Goal: Information Seeking & Learning: Learn about a topic

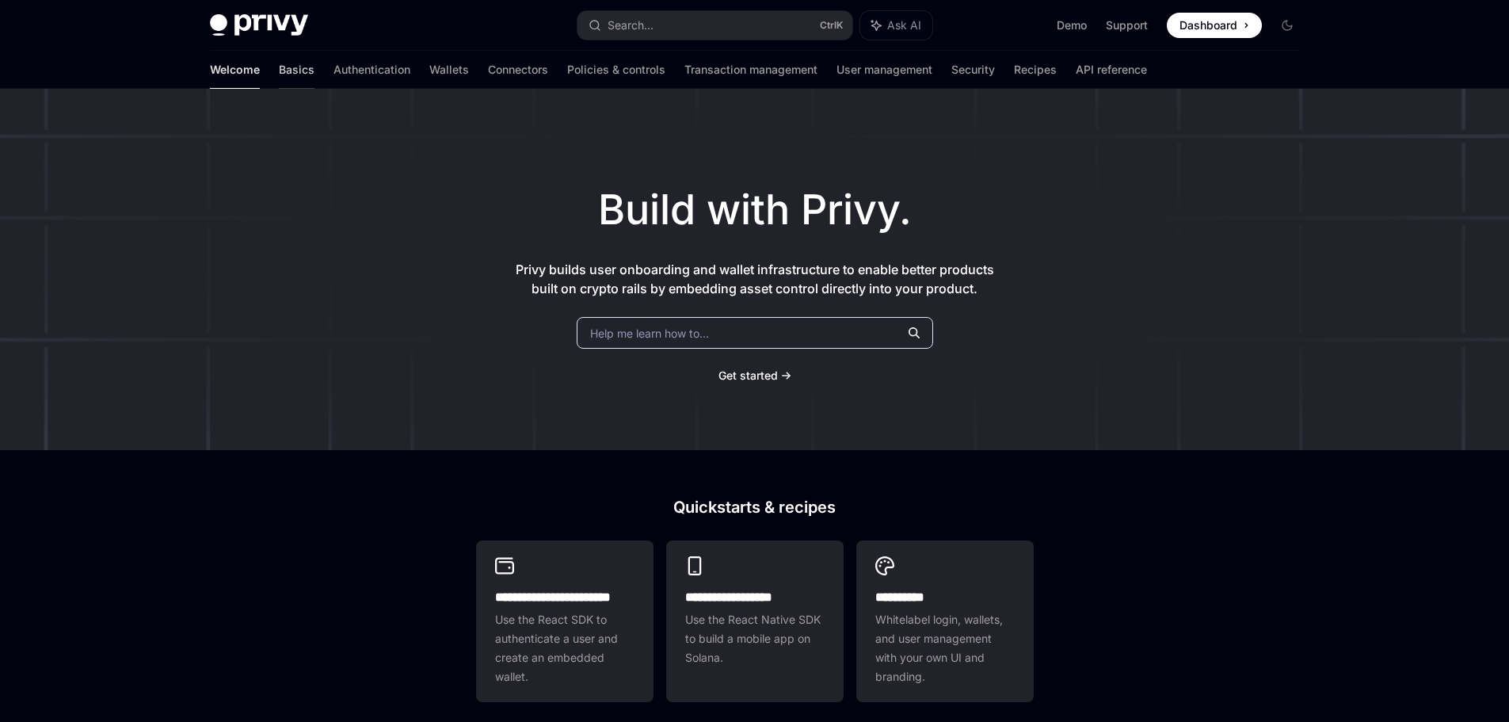
click at [279, 71] on link "Basics" at bounding box center [297, 70] width 36 height 38
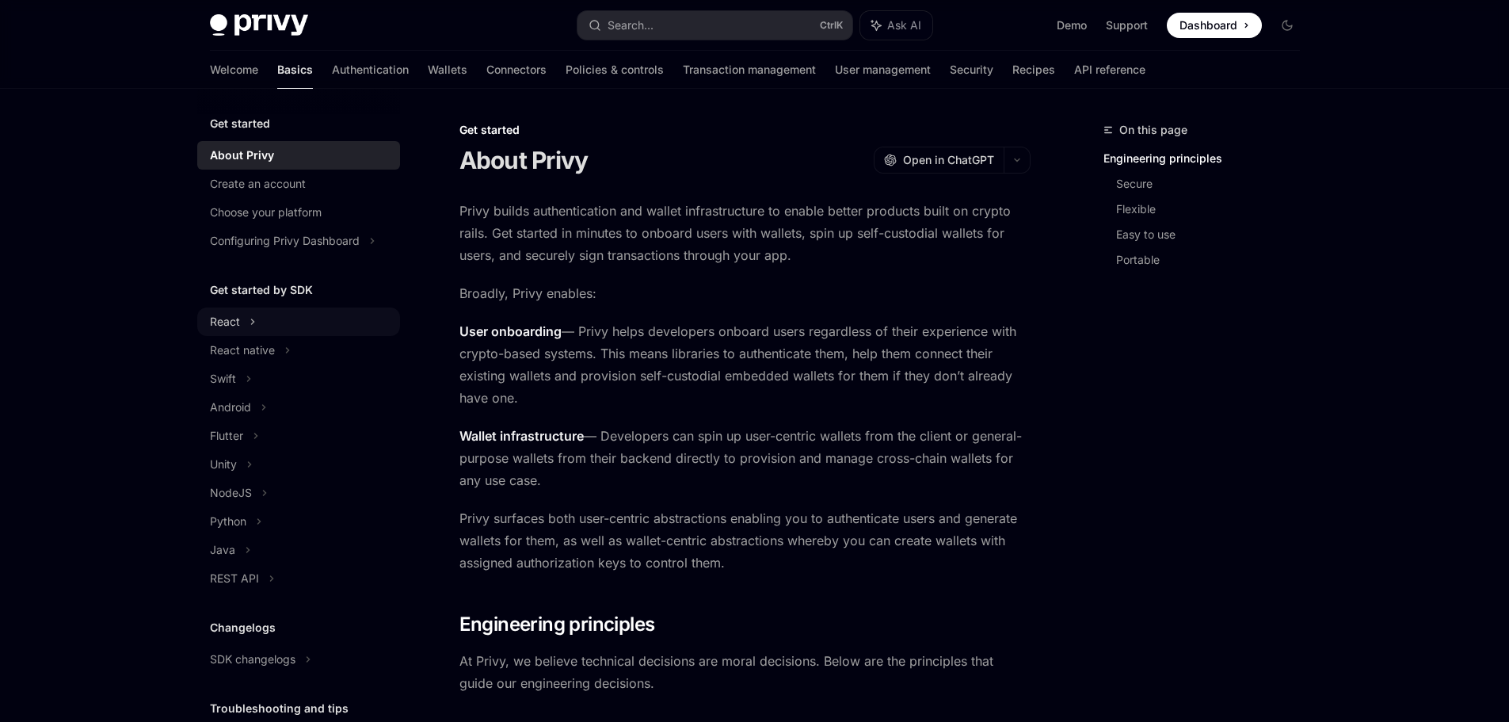
click at [257, 328] on div "React" at bounding box center [298, 321] width 203 height 29
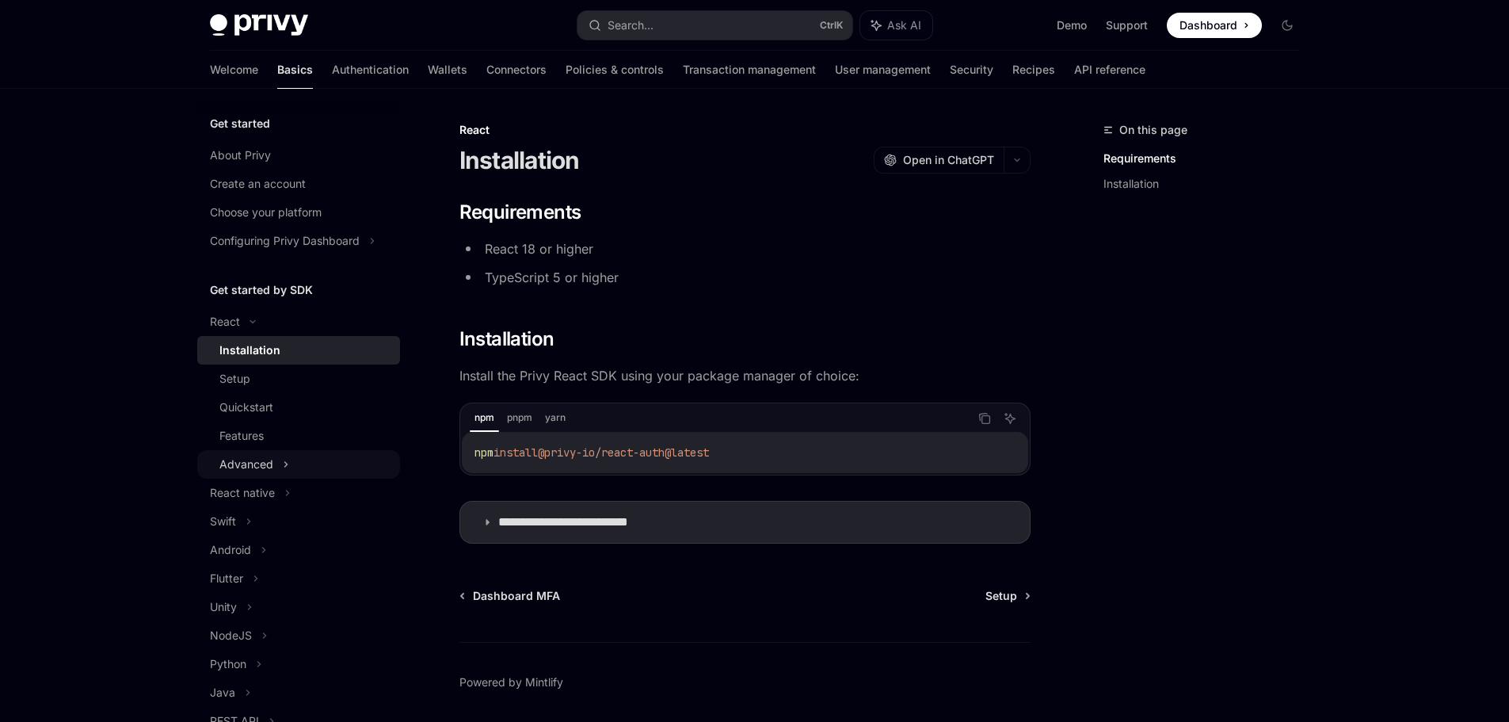
click at [266, 471] on div "Advanced" at bounding box center [246, 464] width 54 height 19
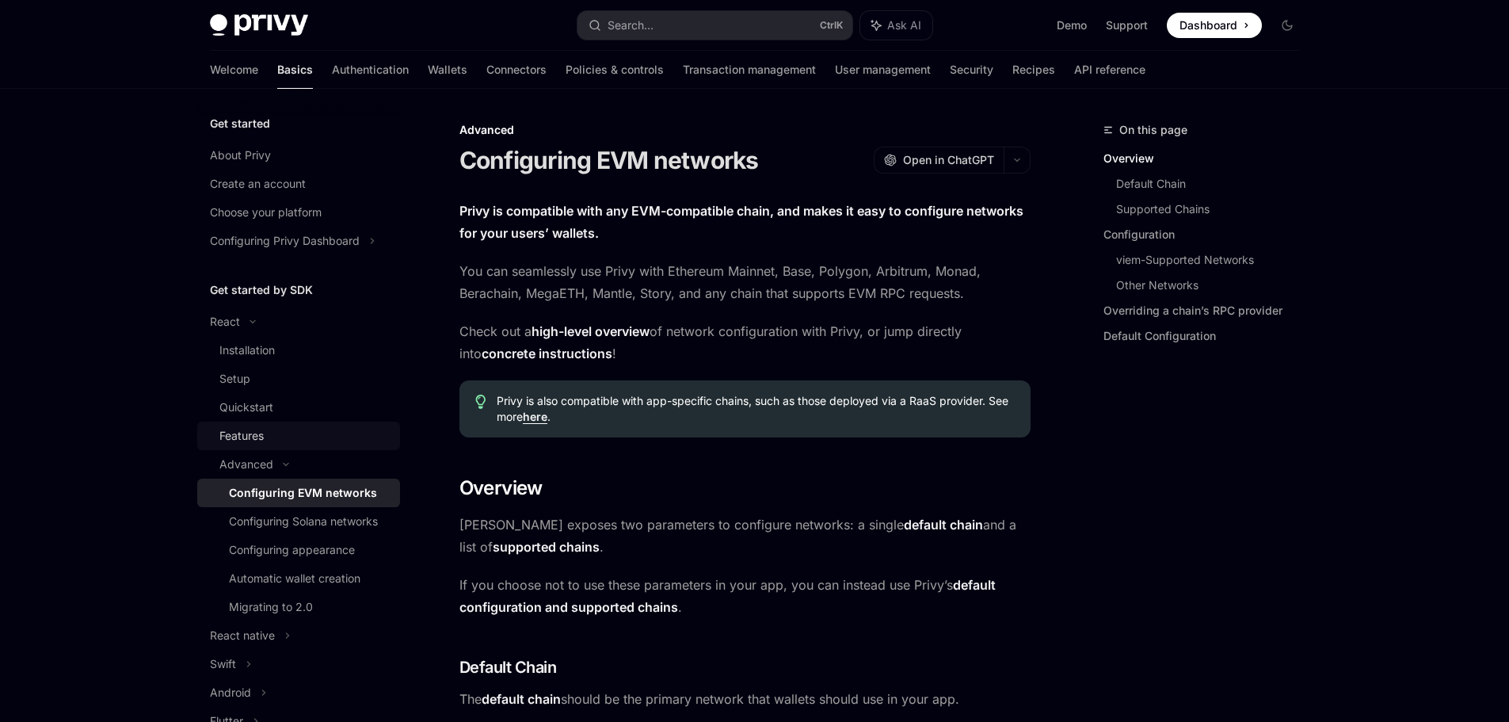
click at [270, 448] on link "Features" at bounding box center [298, 435] width 203 height 29
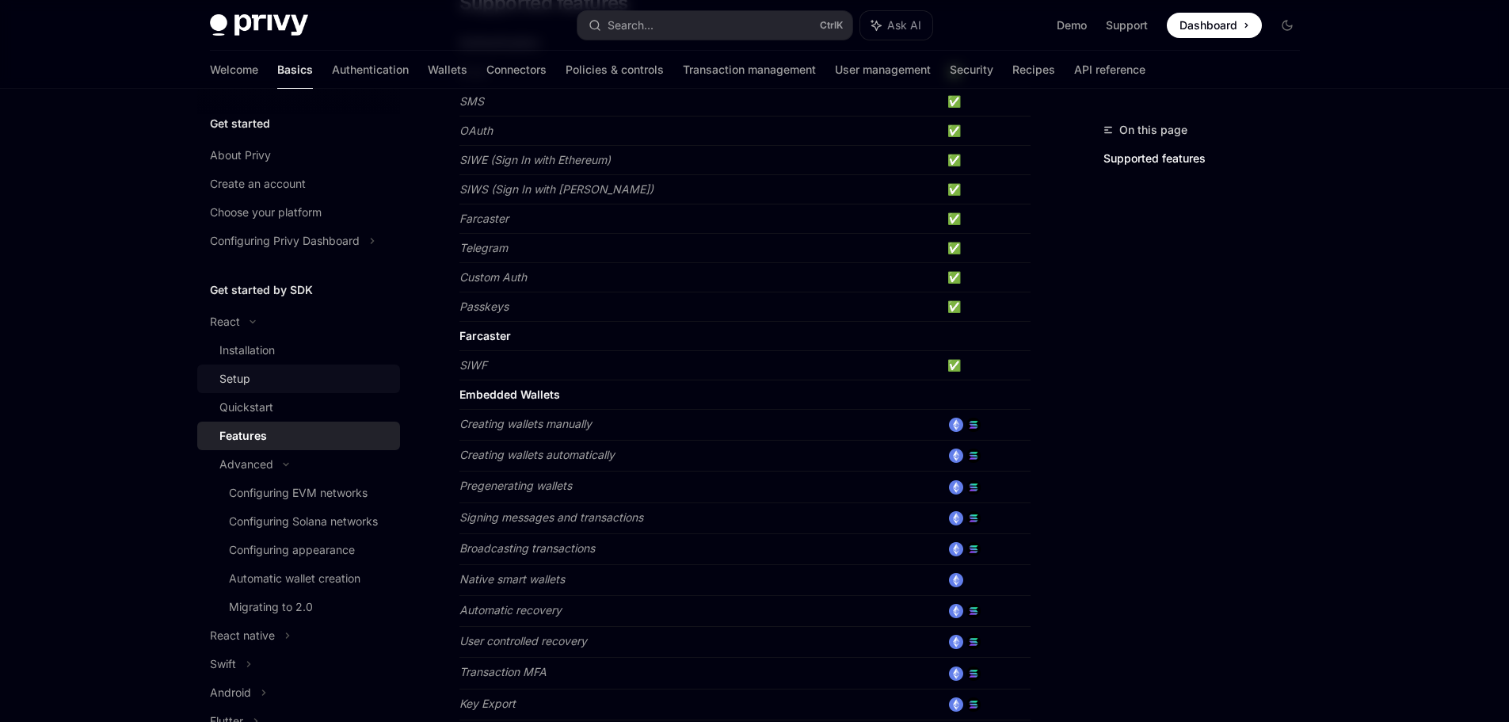
scroll to position [317, 0]
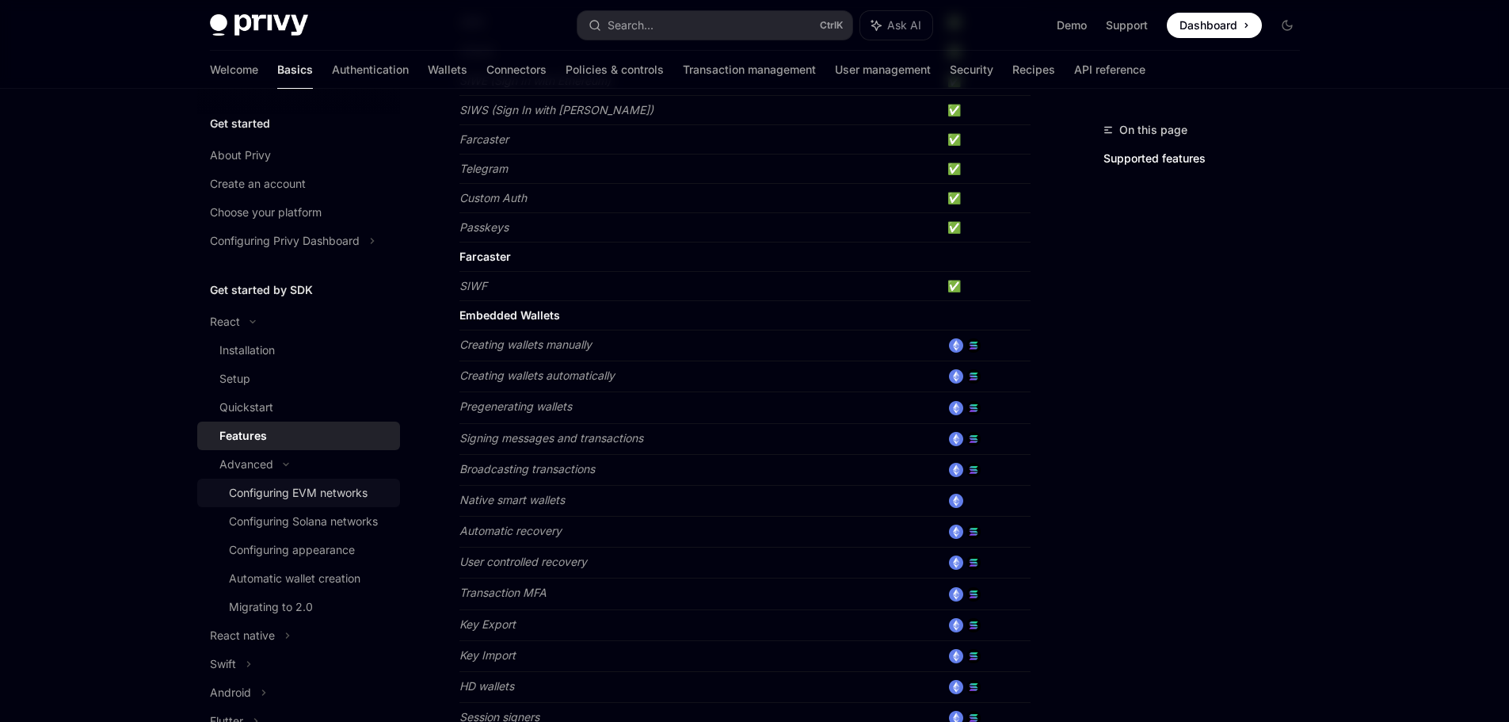
click at [285, 494] on div "Configuring EVM networks" at bounding box center [298, 492] width 139 height 19
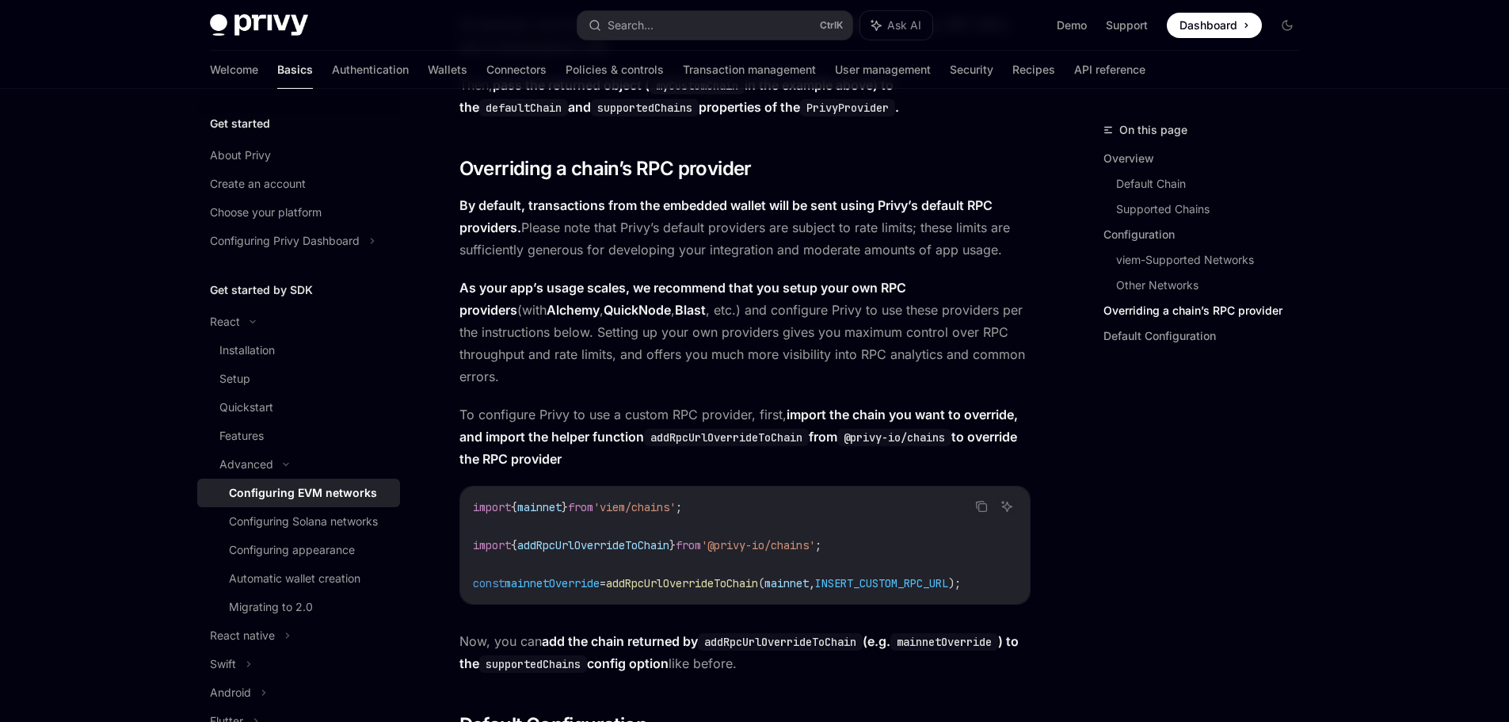
scroll to position [3486, 0]
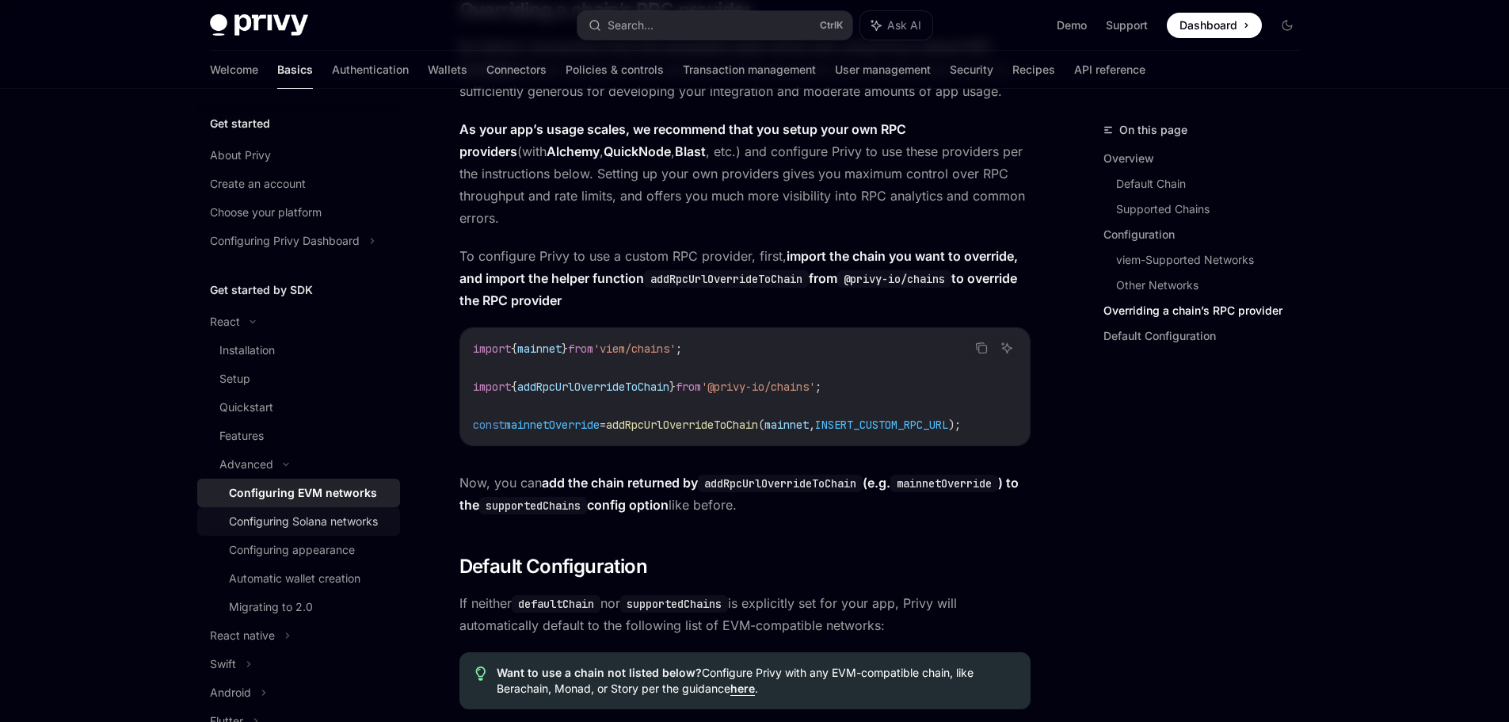
click at [359, 519] on div "Configuring Solana networks" at bounding box center [303, 521] width 149 height 19
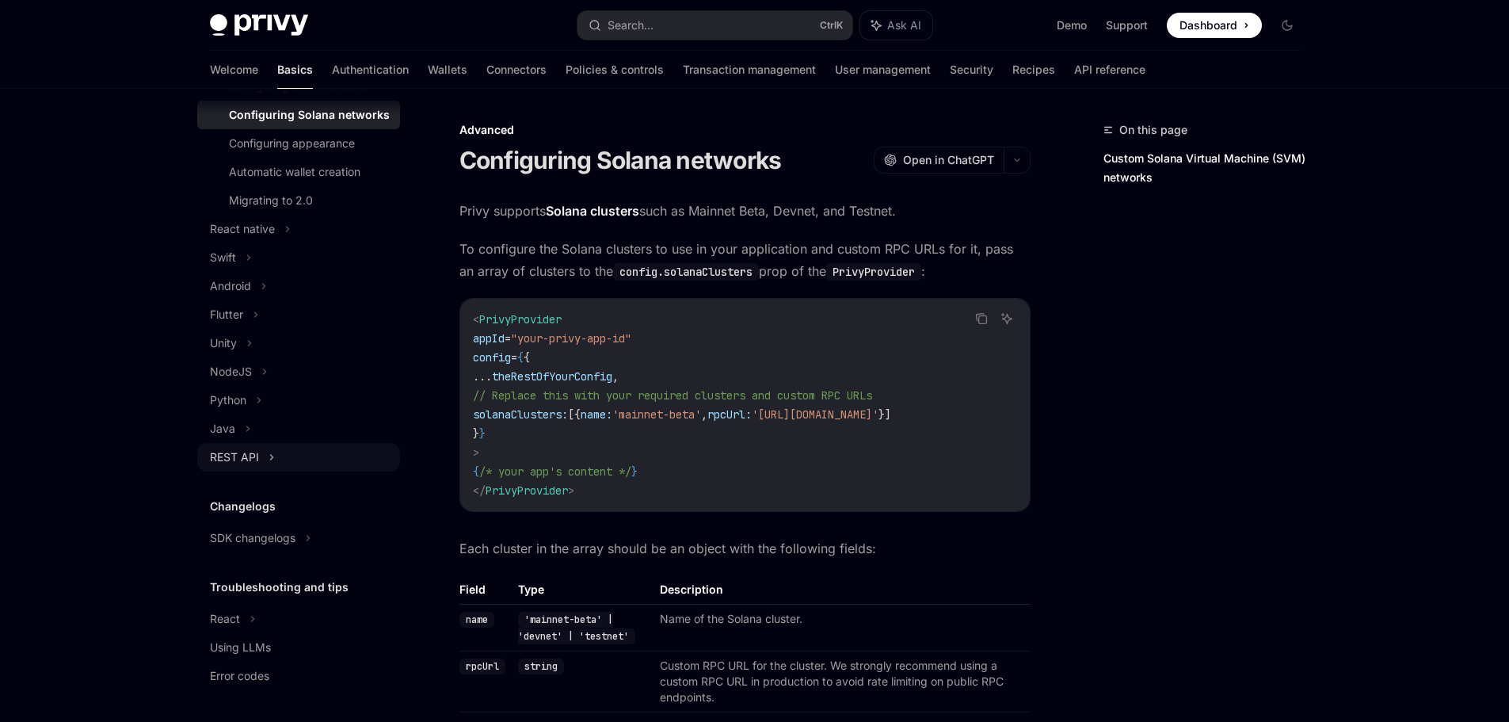
scroll to position [158, 0]
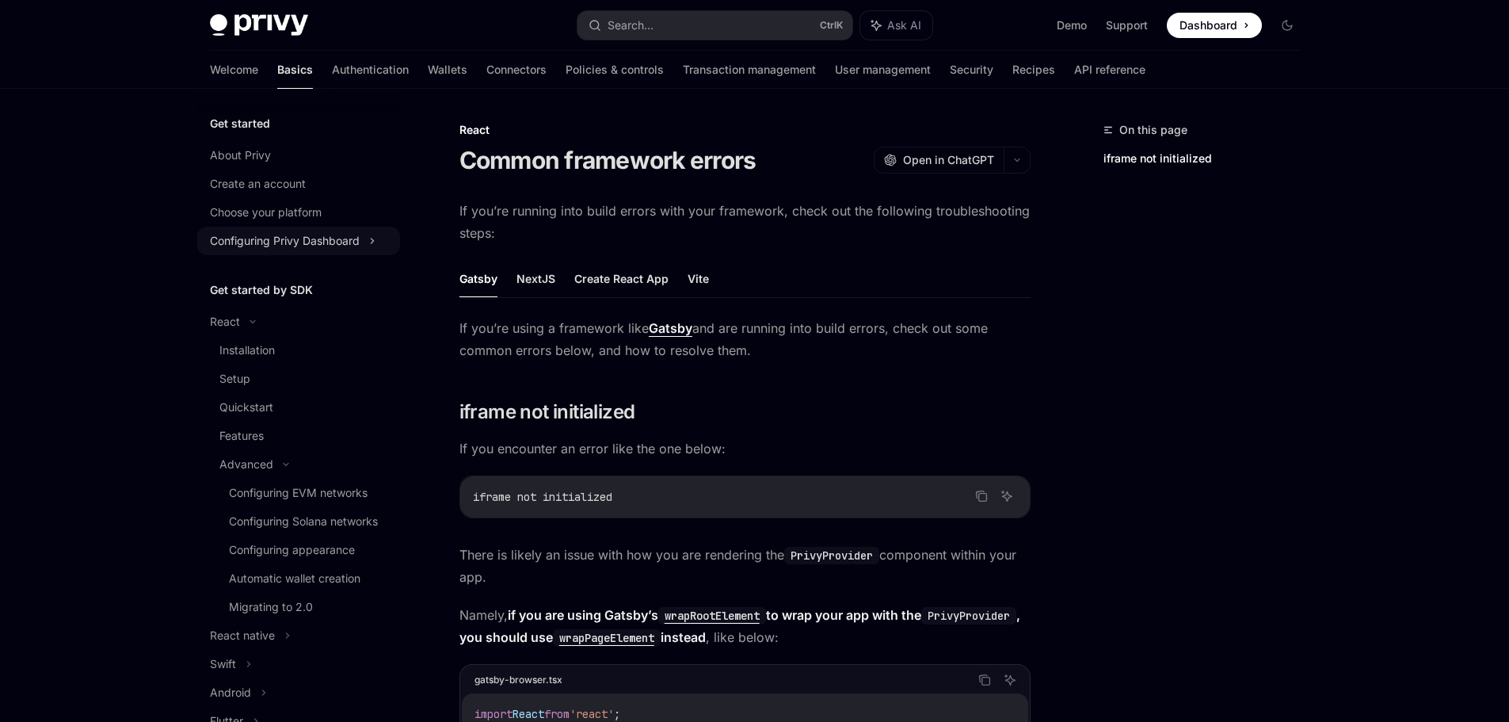
click at [376, 244] on icon at bounding box center [372, 240] width 6 height 19
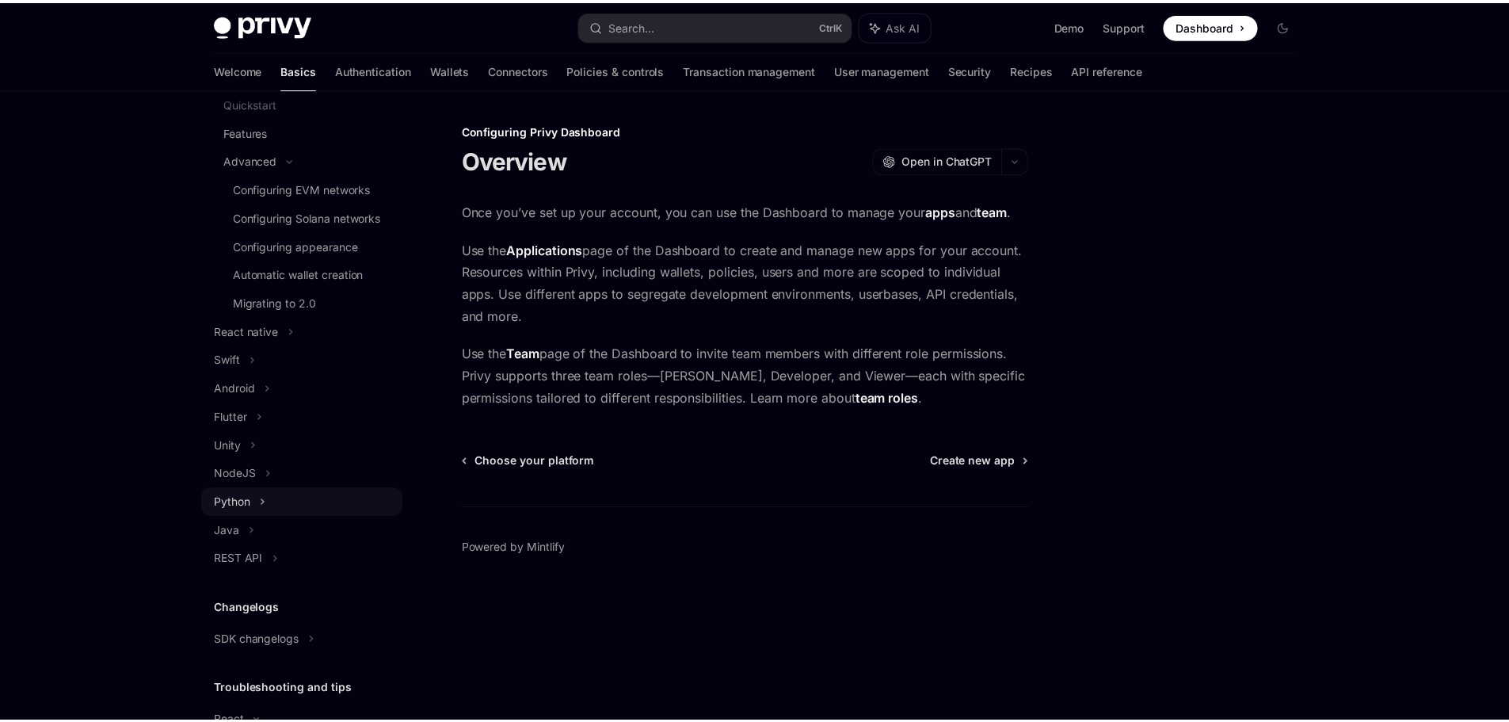
scroll to position [555, 0]
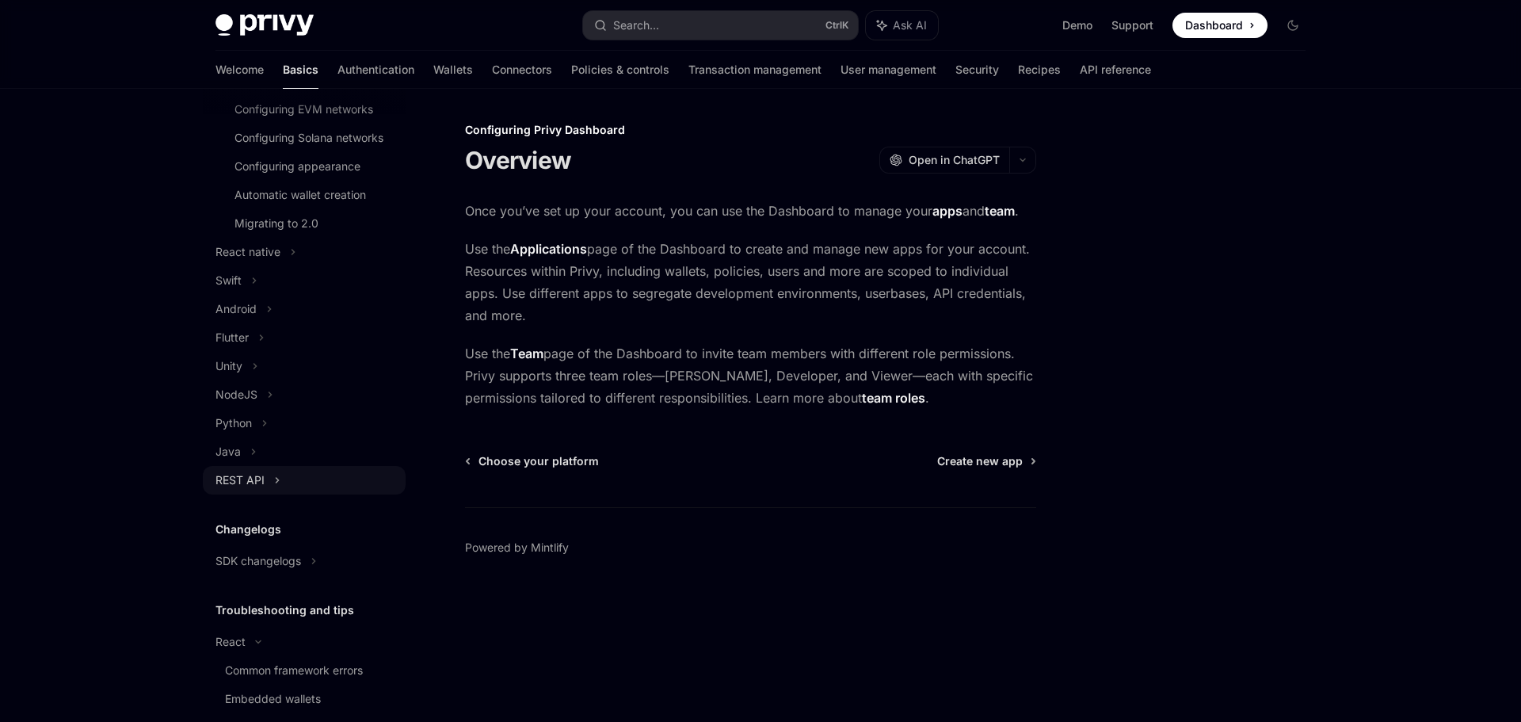
click at [282, 494] on div "REST API" at bounding box center [304, 480] width 203 height 29
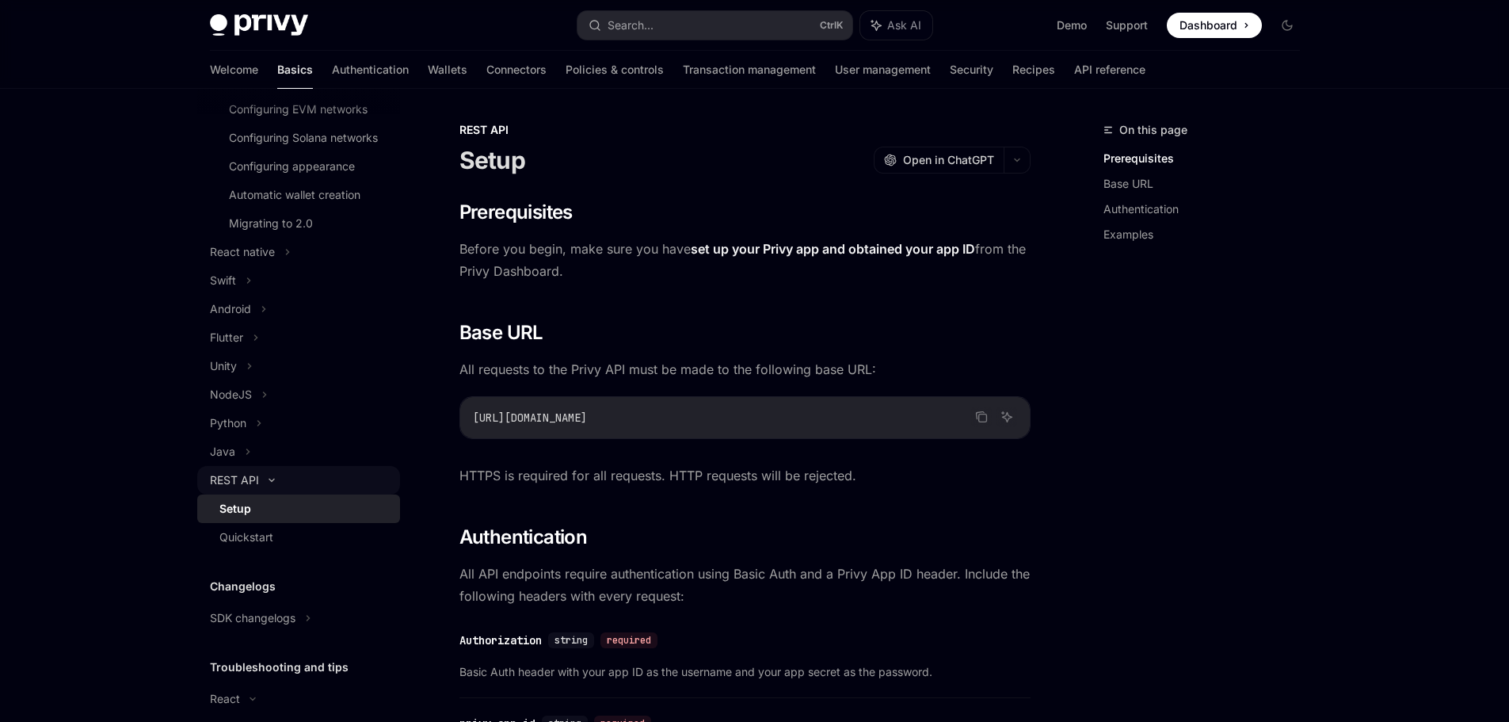
scroll to position [713, 0]
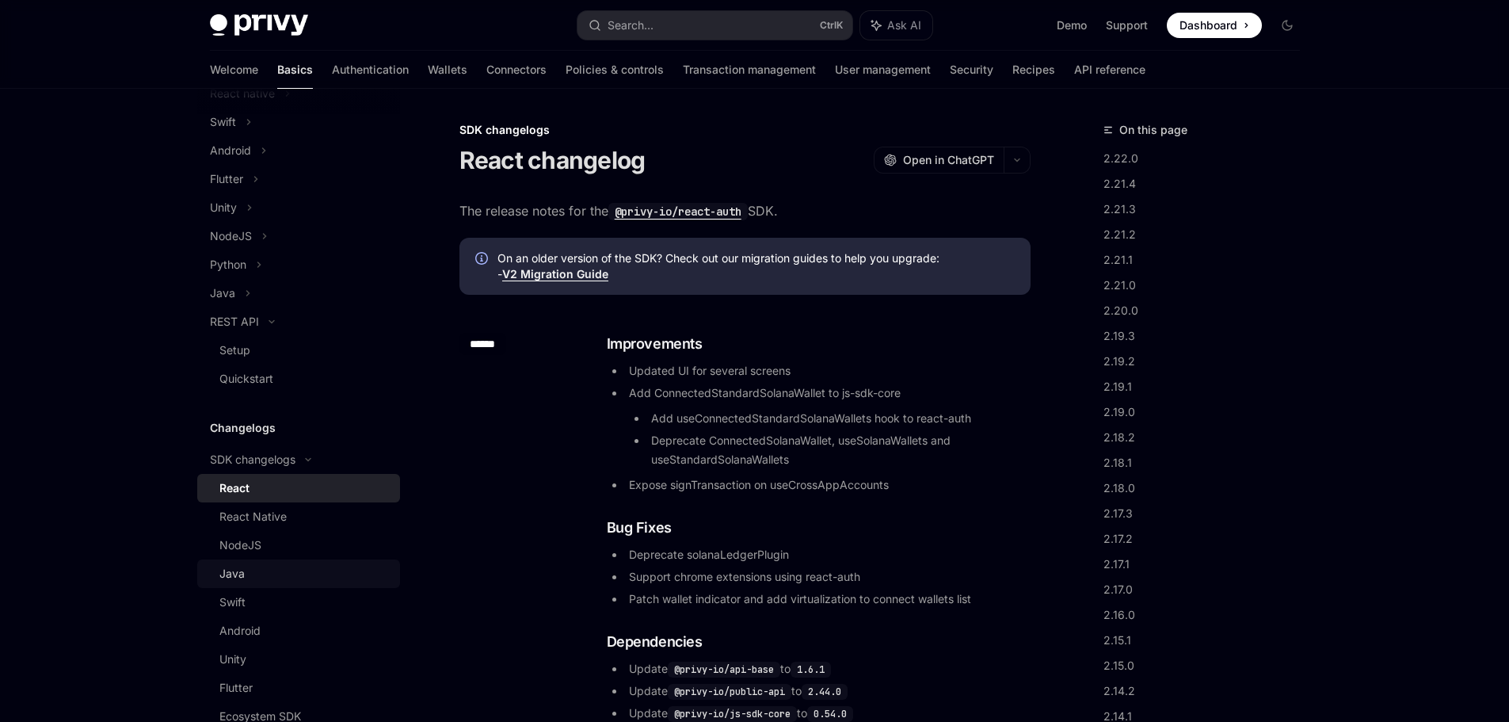
scroll to position [872, 0]
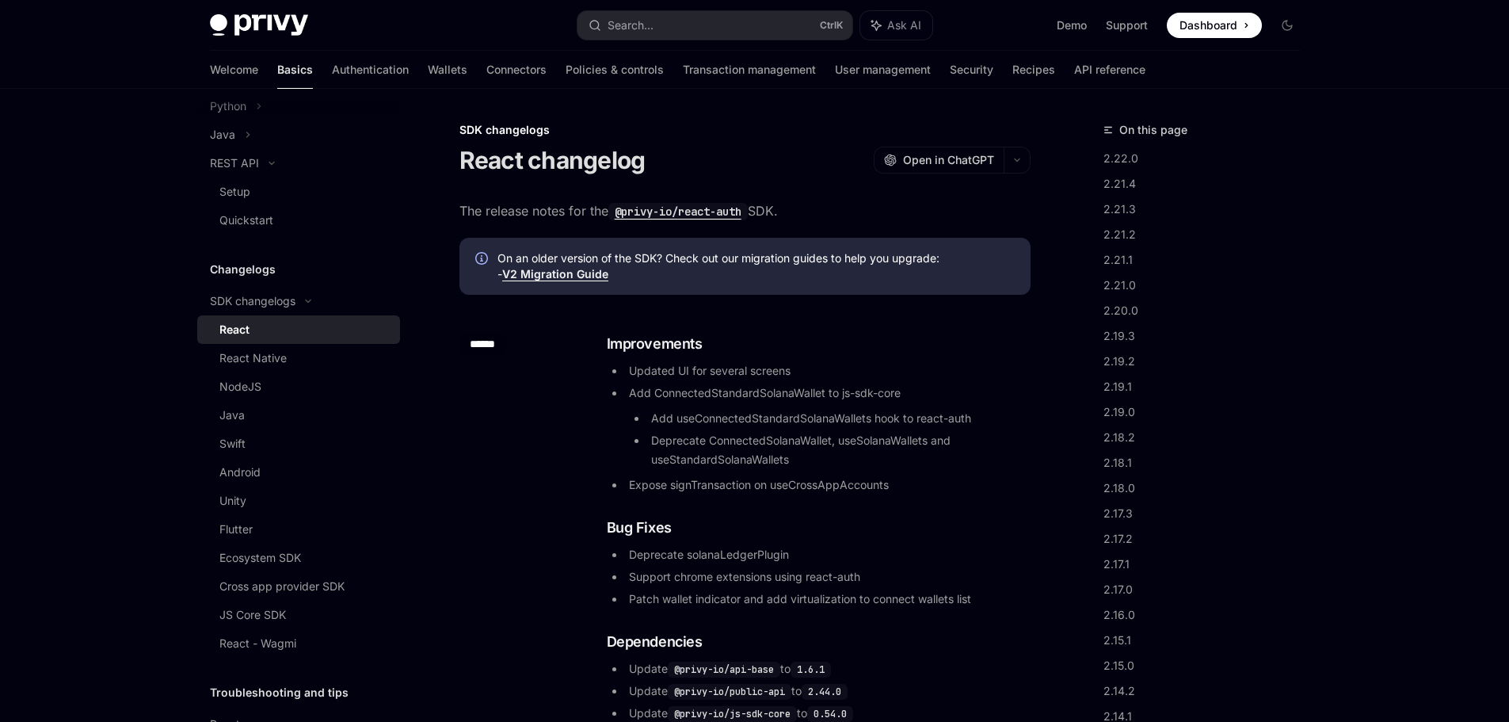
click at [272, 339] on div "React" at bounding box center [304, 329] width 171 height 19
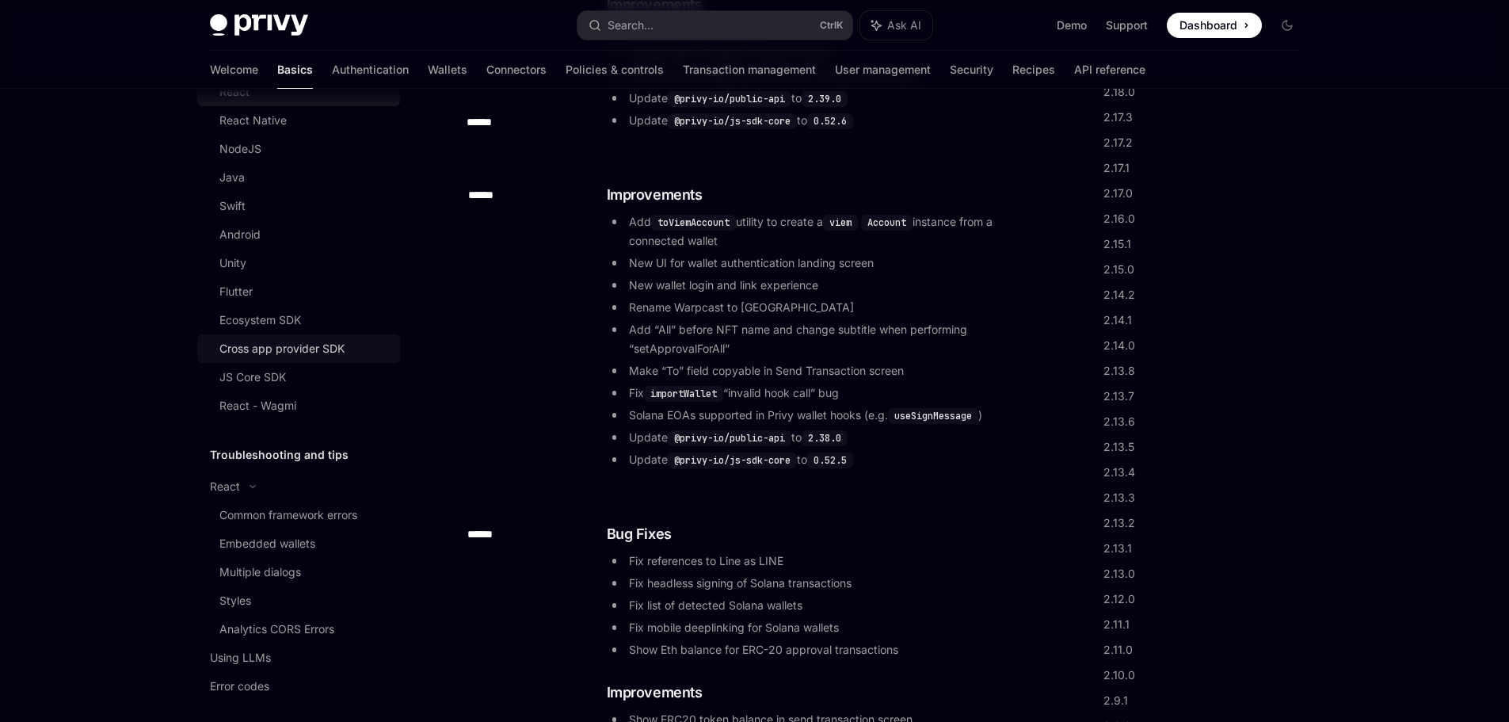
scroll to position [1139, 0]
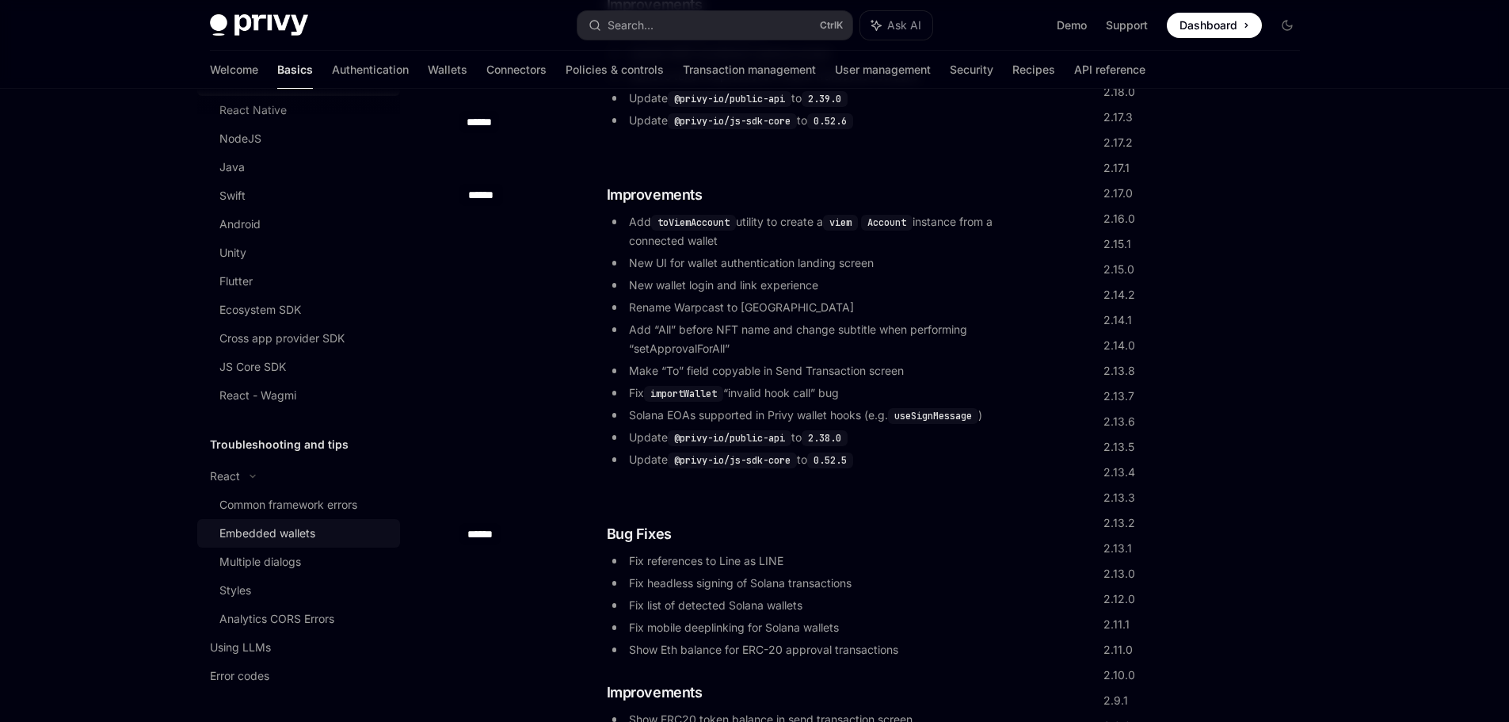
click at [274, 522] on link "Embedded wallets" at bounding box center [298, 533] width 203 height 29
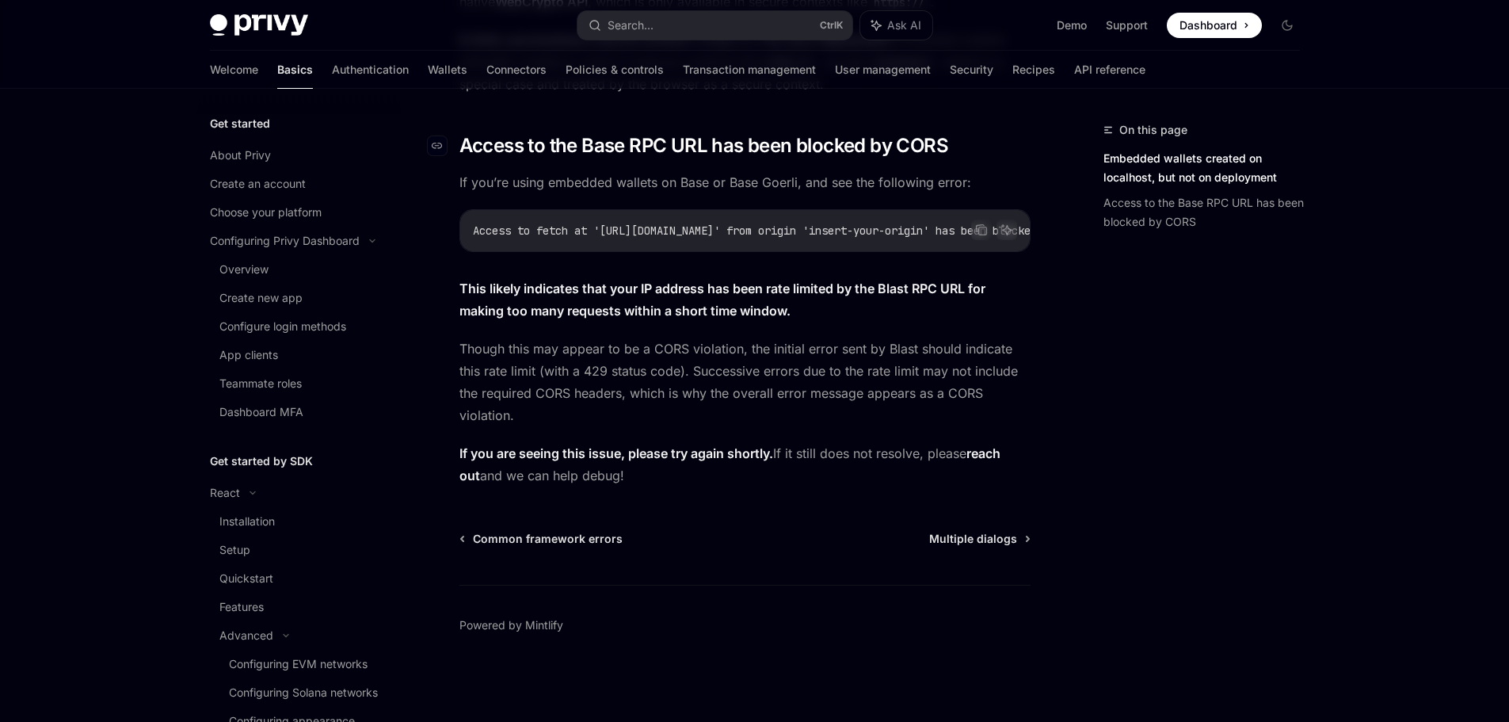
scroll to position [323, 0]
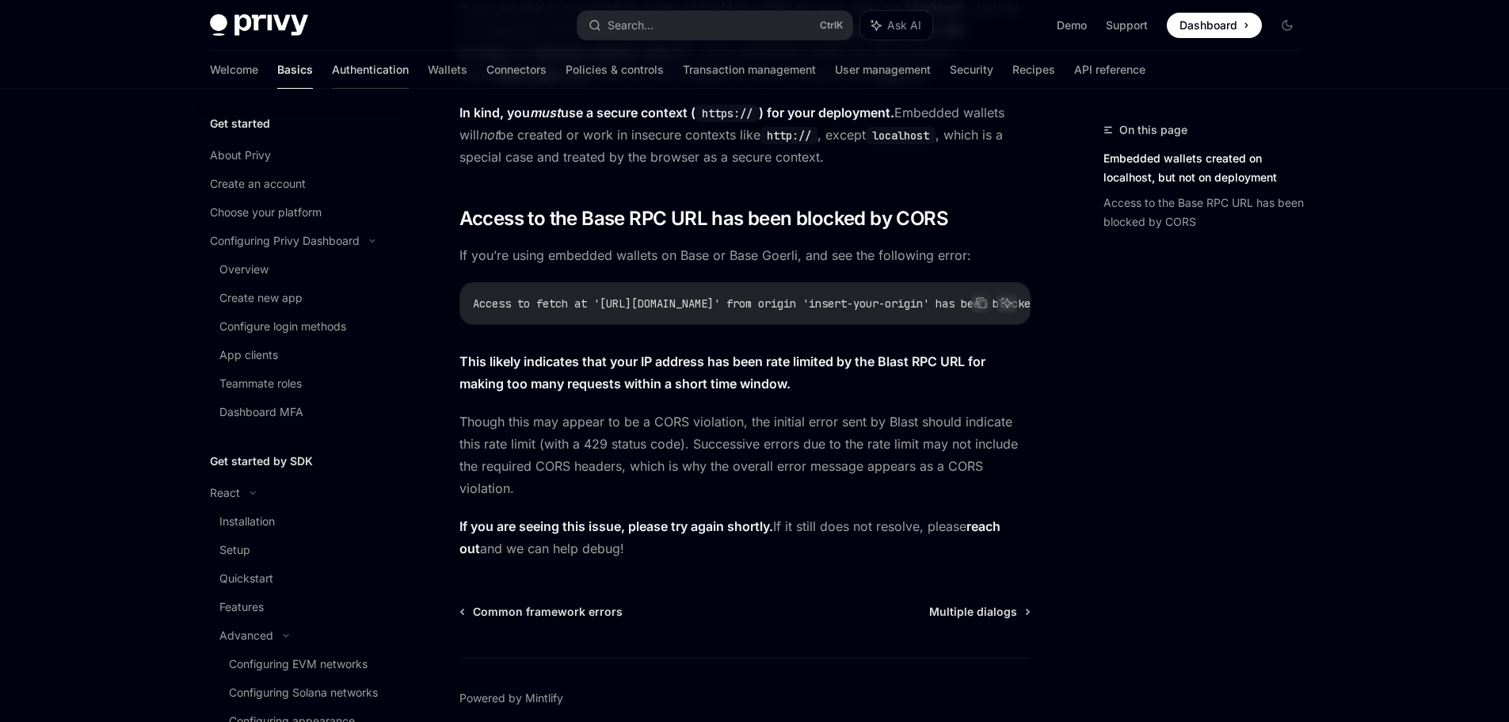
click at [332, 82] on link "Authentication" at bounding box center [370, 70] width 77 height 38
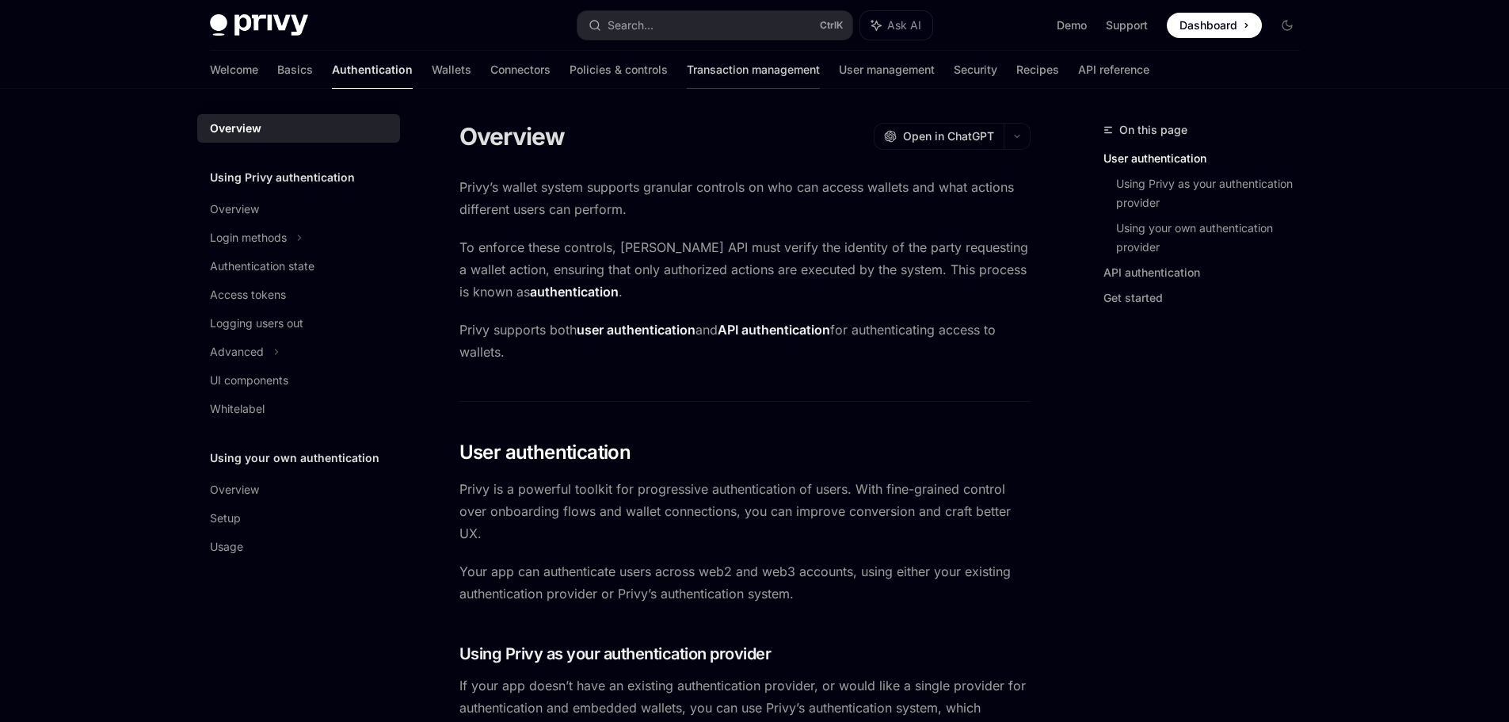
click at [687, 80] on link "Transaction management" at bounding box center [753, 70] width 133 height 38
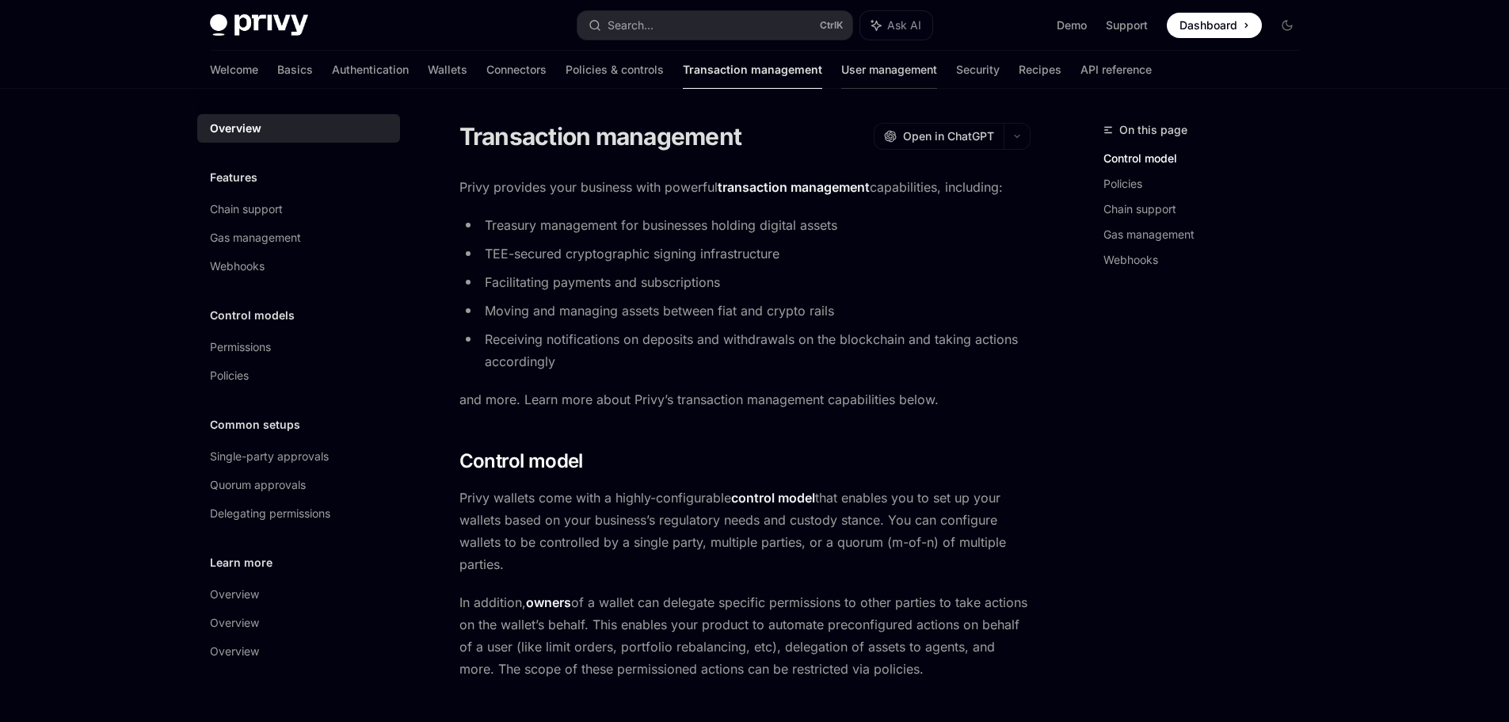
click at [841, 72] on link "User management" at bounding box center [889, 70] width 96 height 38
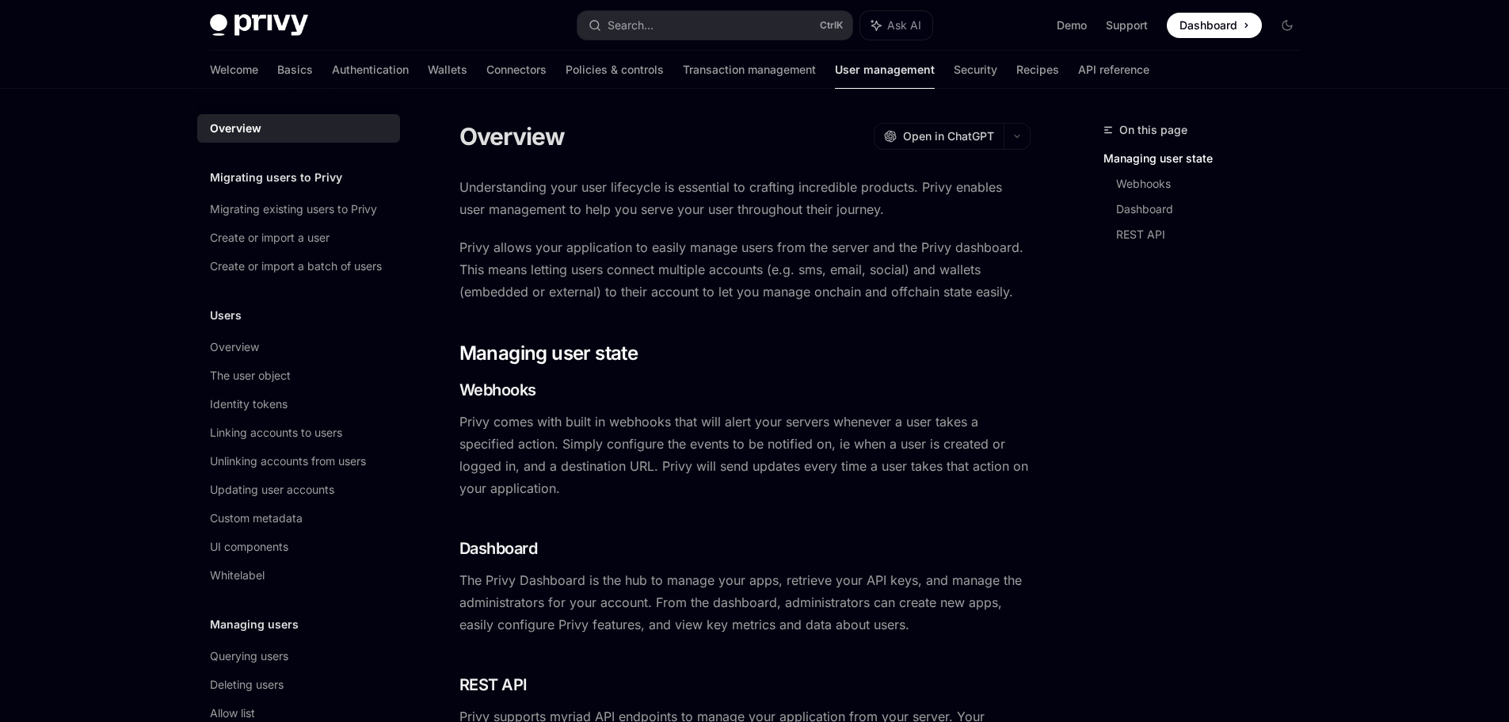
click at [403, 65] on div "Welcome Basics Authentication Wallets Connectors Policies & controls Transactio…" at bounding box center [680, 70] width 940 height 38
click at [428, 68] on link "Wallets" at bounding box center [448, 70] width 40 height 38
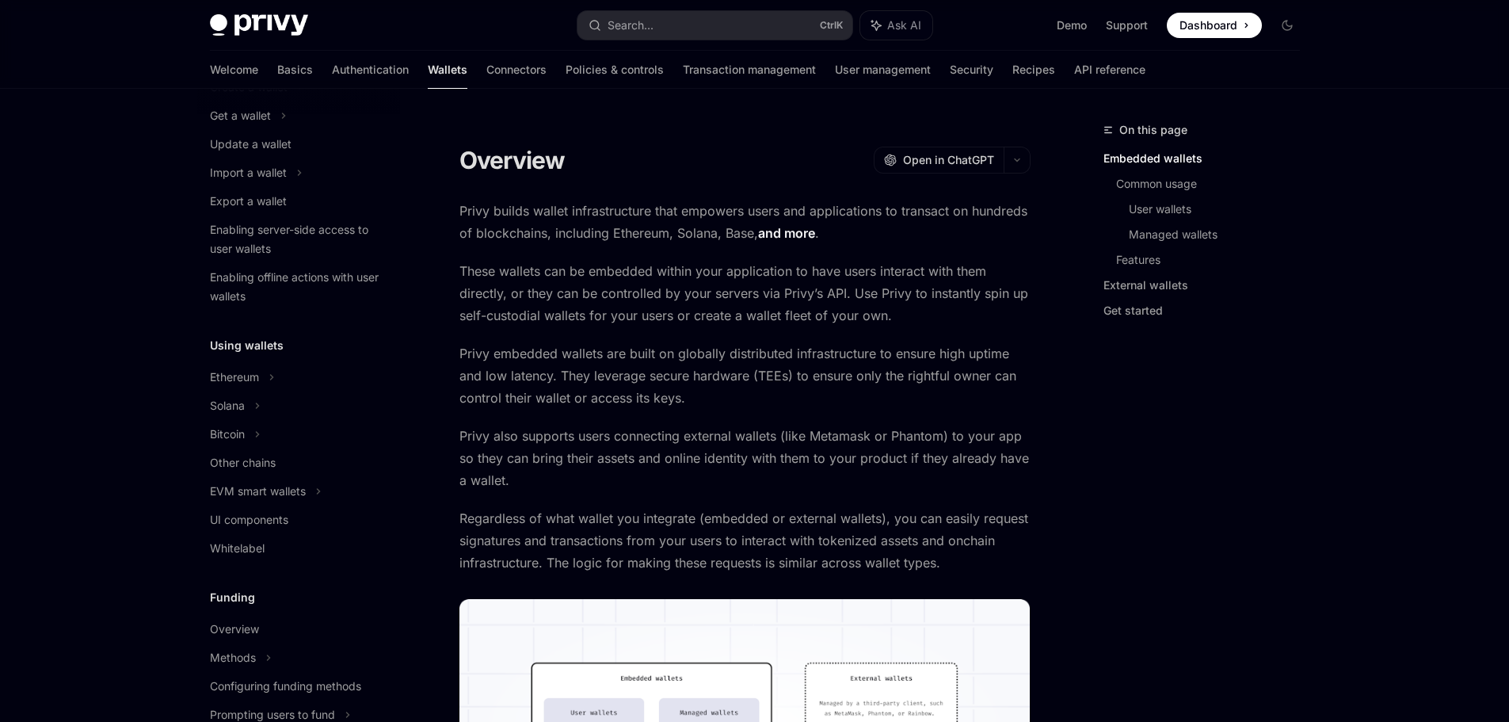
scroll to position [238, 0]
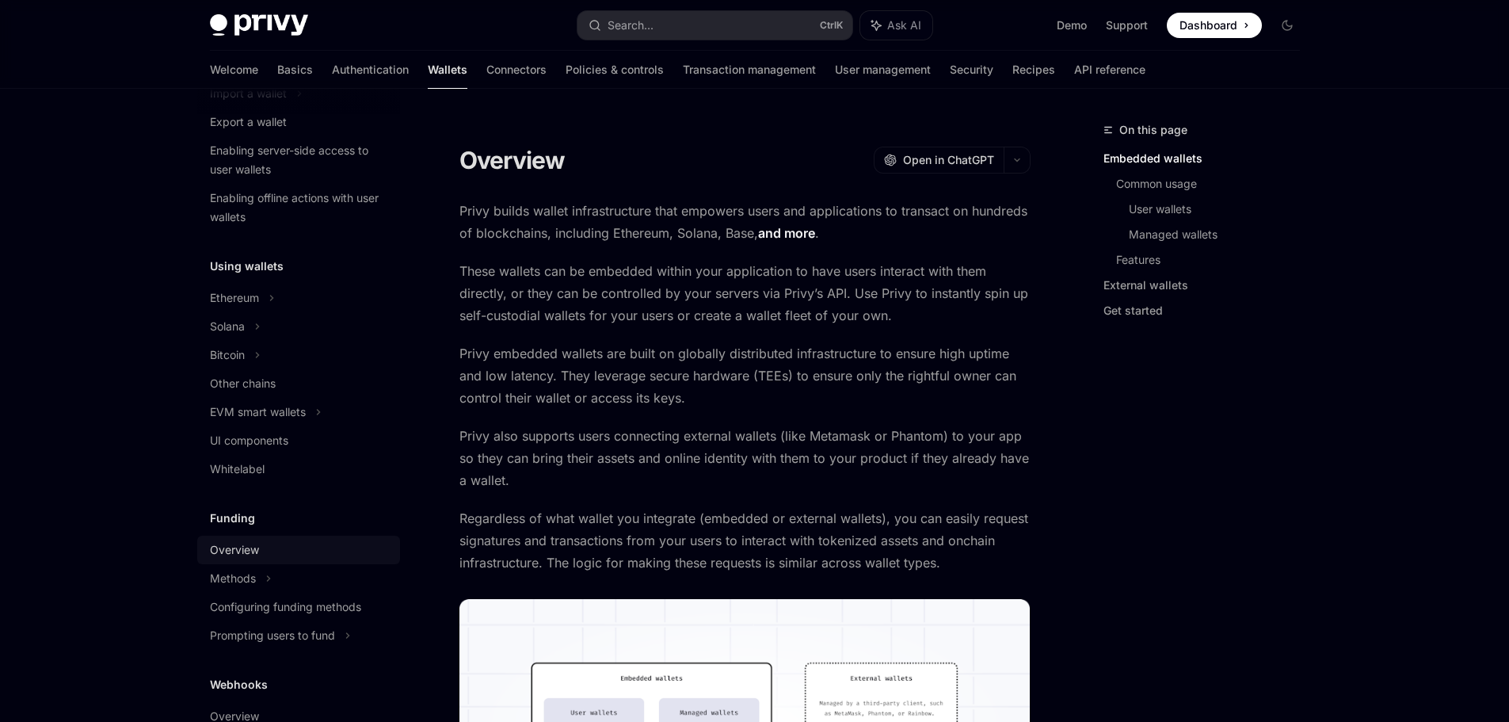
click at [229, 551] on div "Overview" at bounding box center [234, 549] width 49 height 19
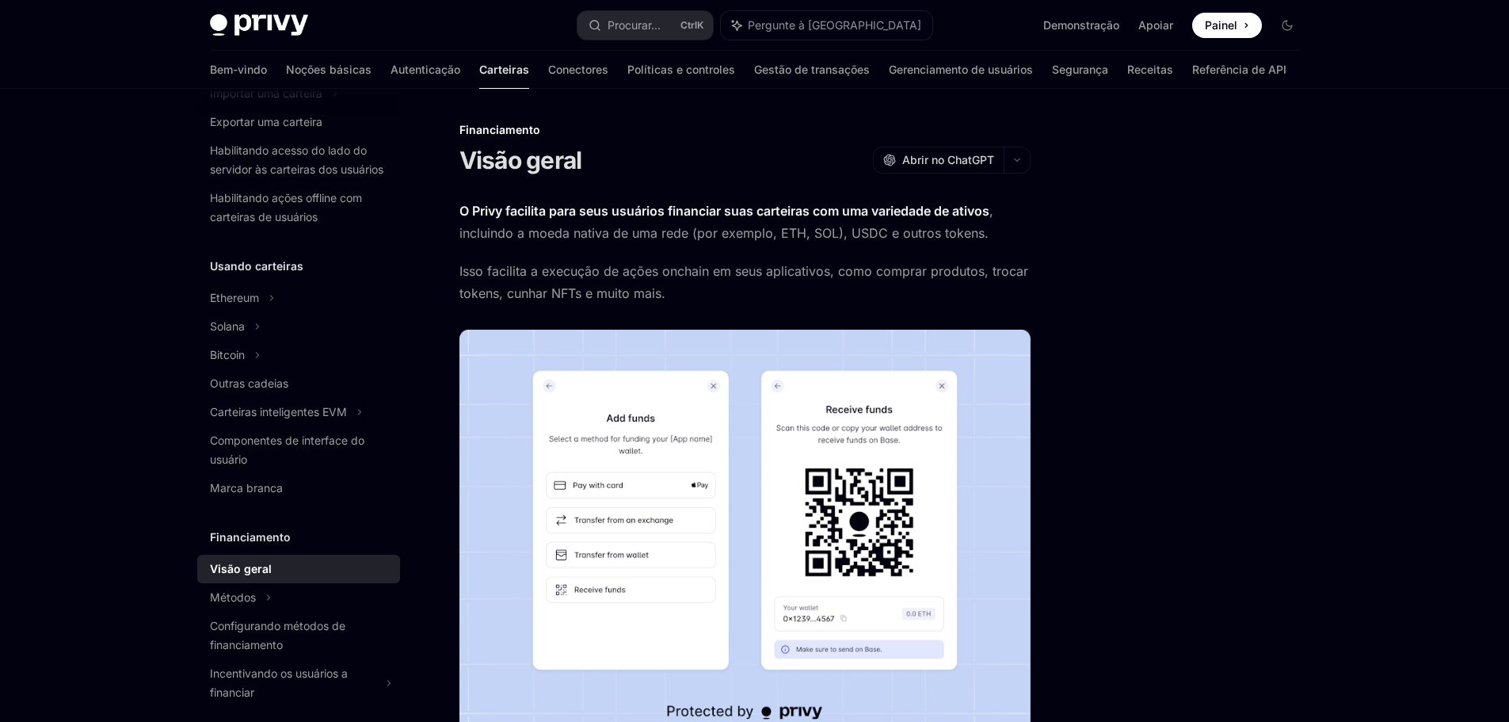
drag, startPoint x: 680, startPoint y: 220, endPoint x: 671, endPoint y: 220, distance: 8.7
click at [680, 220] on span "O Privy facilita para seus usuários financiar suas carteiras com uma variedade …" at bounding box center [745, 222] width 571 height 44
click at [607, 212] on font "O Privy facilita para seus usuários financiar suas carteiras com uma variedade …" at bounding box center [725, 211] width 530 height 16
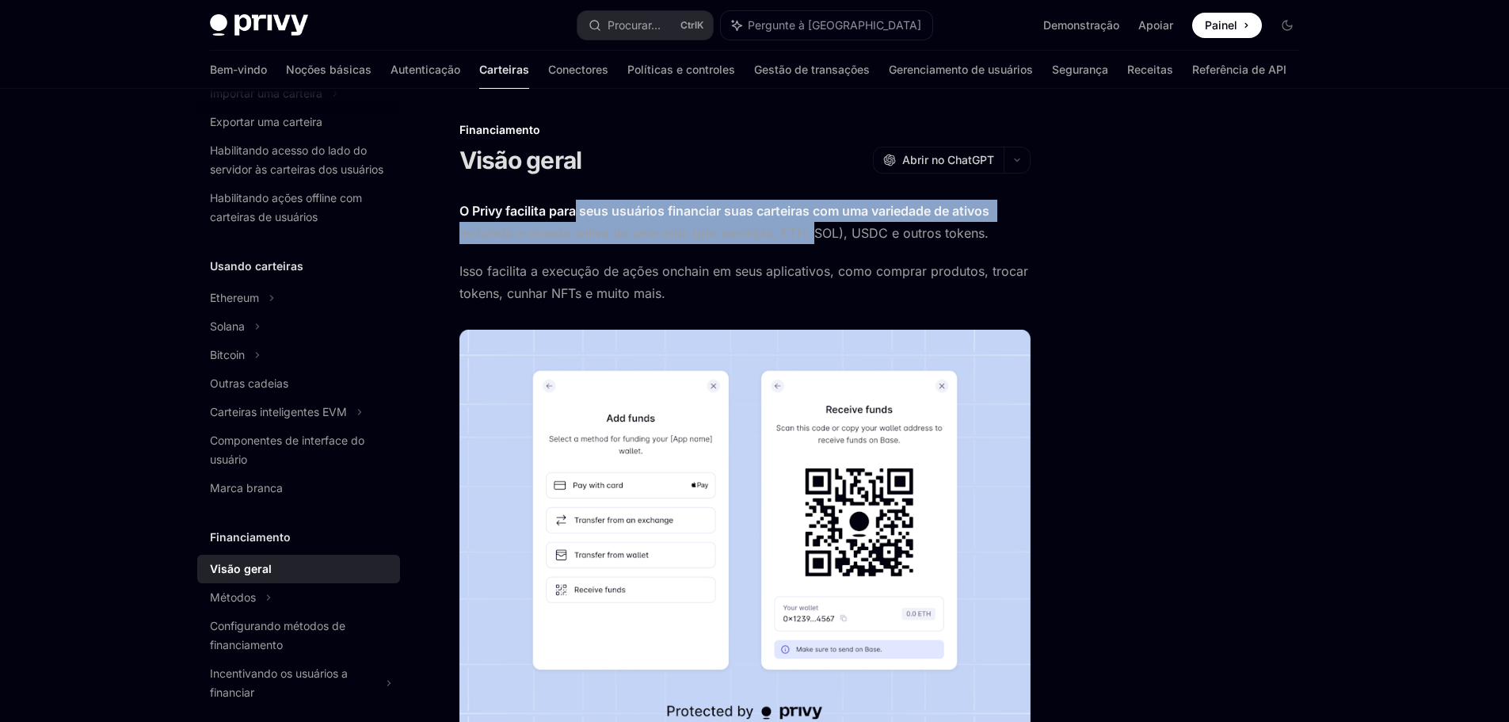
drag, startPoint x: 577, startPoint y: 221, endPoint x: 863, endPoint y: 249, distance: 287.4
click at [814, 244] on div "O Privy facilita para seus usuários financiar suas carteiras com uma variedade …" at bounding box center [745, 615] width 571 height 830
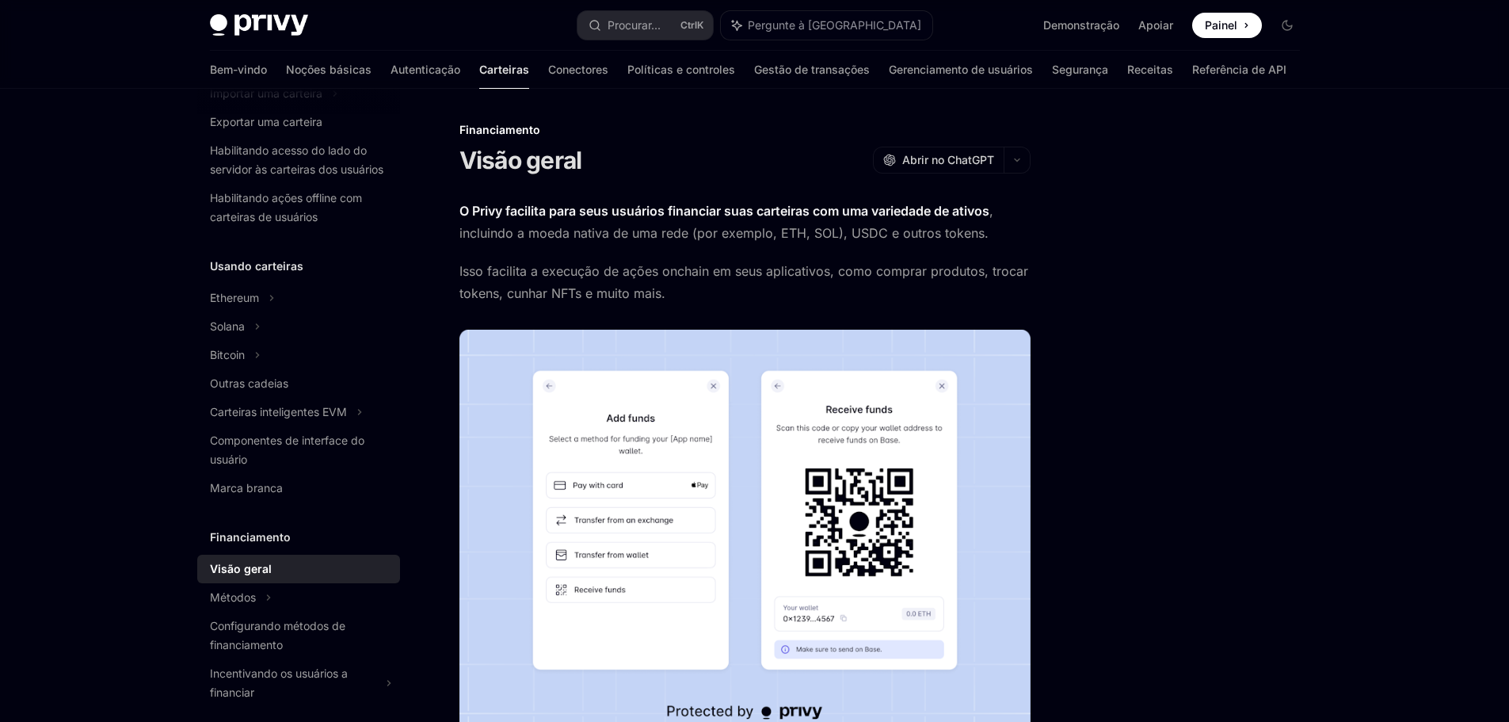
click at [867, 249] on div "O Privy facilita para seus usuários financiar suas carteiras com uma variedade …" at bounding box center [745, 615] width 571 height 830
click at [569, 238] on font ", incluindo a moeda nativa de uma rede (por exemplo, ETH, SOL), USDC e outros t…" at bounding box center [727, 222] width 534 height 38
click at [603, 489] on img at bounding box center [745, 534] width 571 height 408
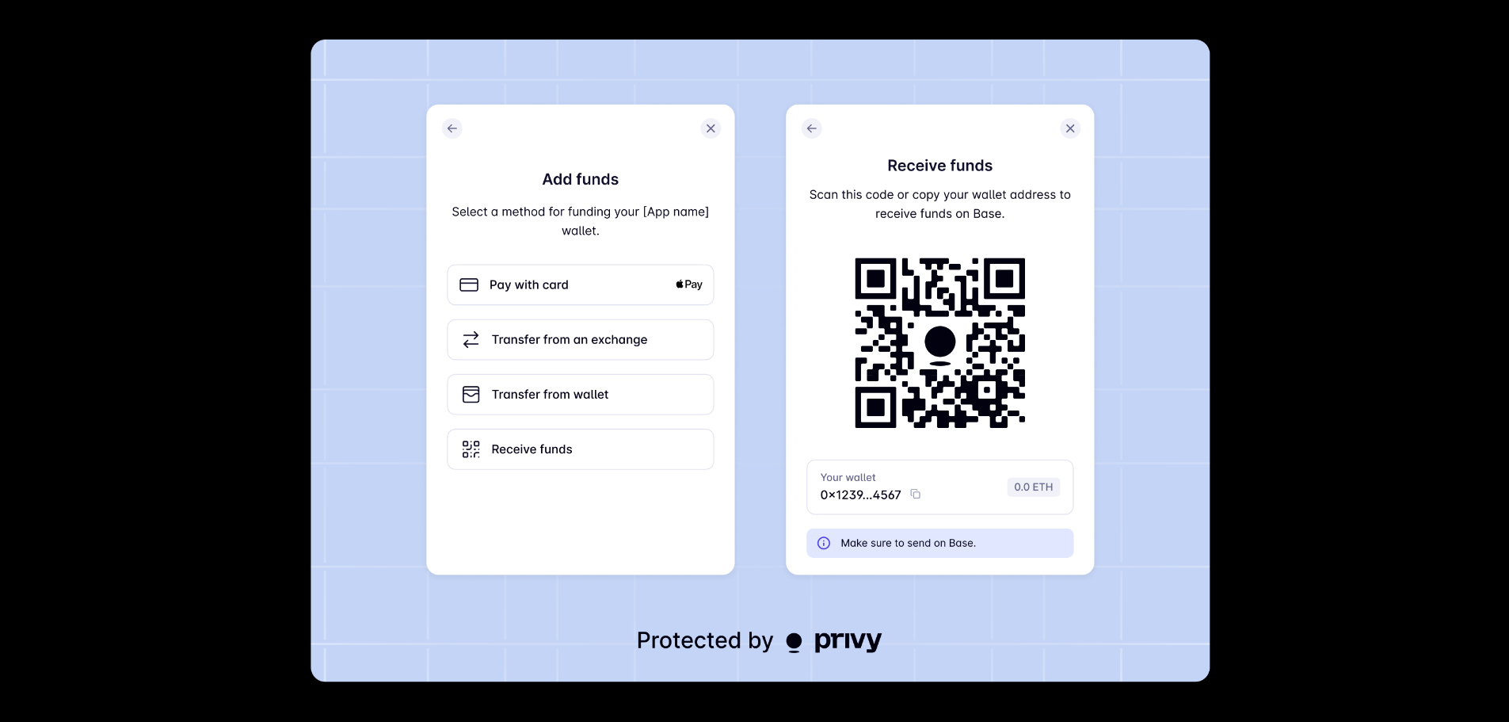
click at [615, 370] on img at bounding box center [761, 361] width 900 height 643
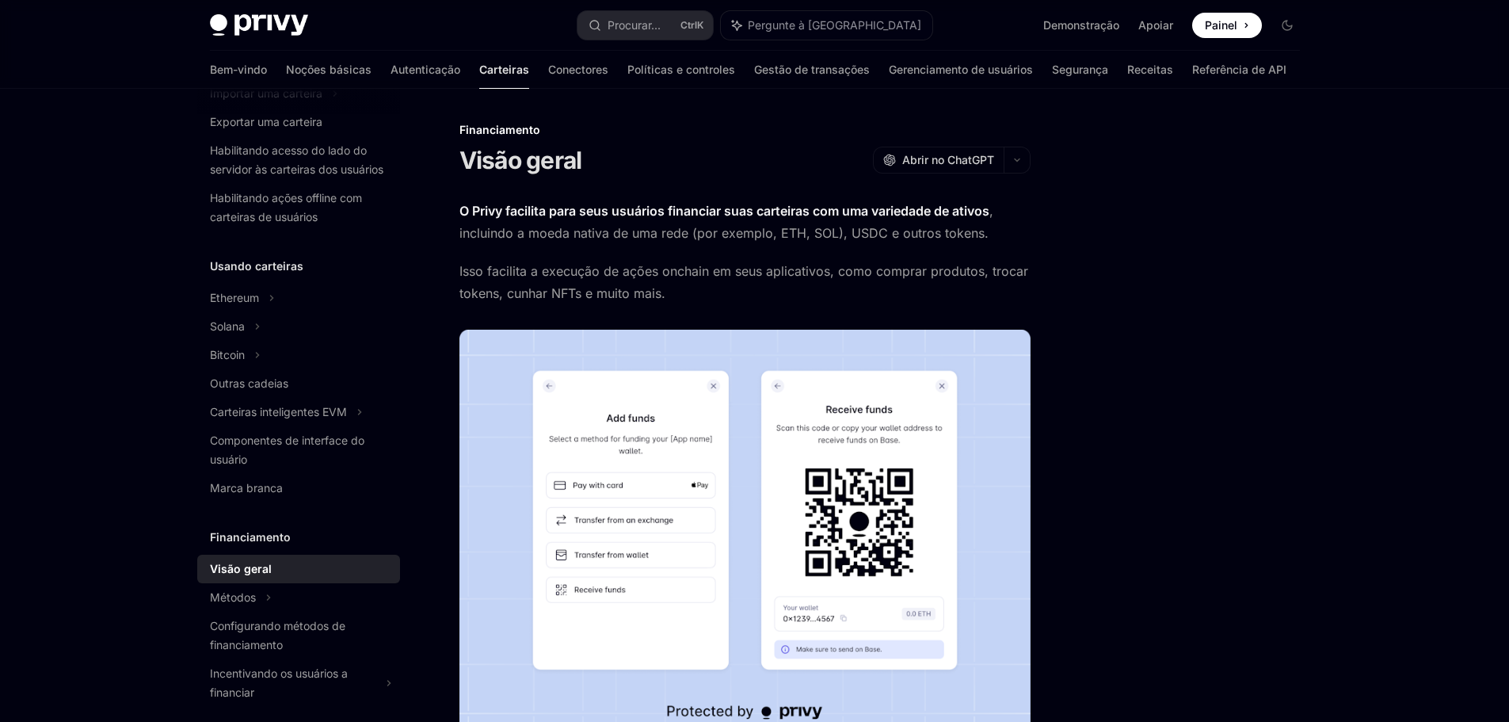
drag, startPoint x: 1276, startPoint y: 340, endPoint x: 1262, endPoint y: 340, distance: 14.3
click at [1275, 340] on div at bounding box center [1192, 420] width 241 height 601
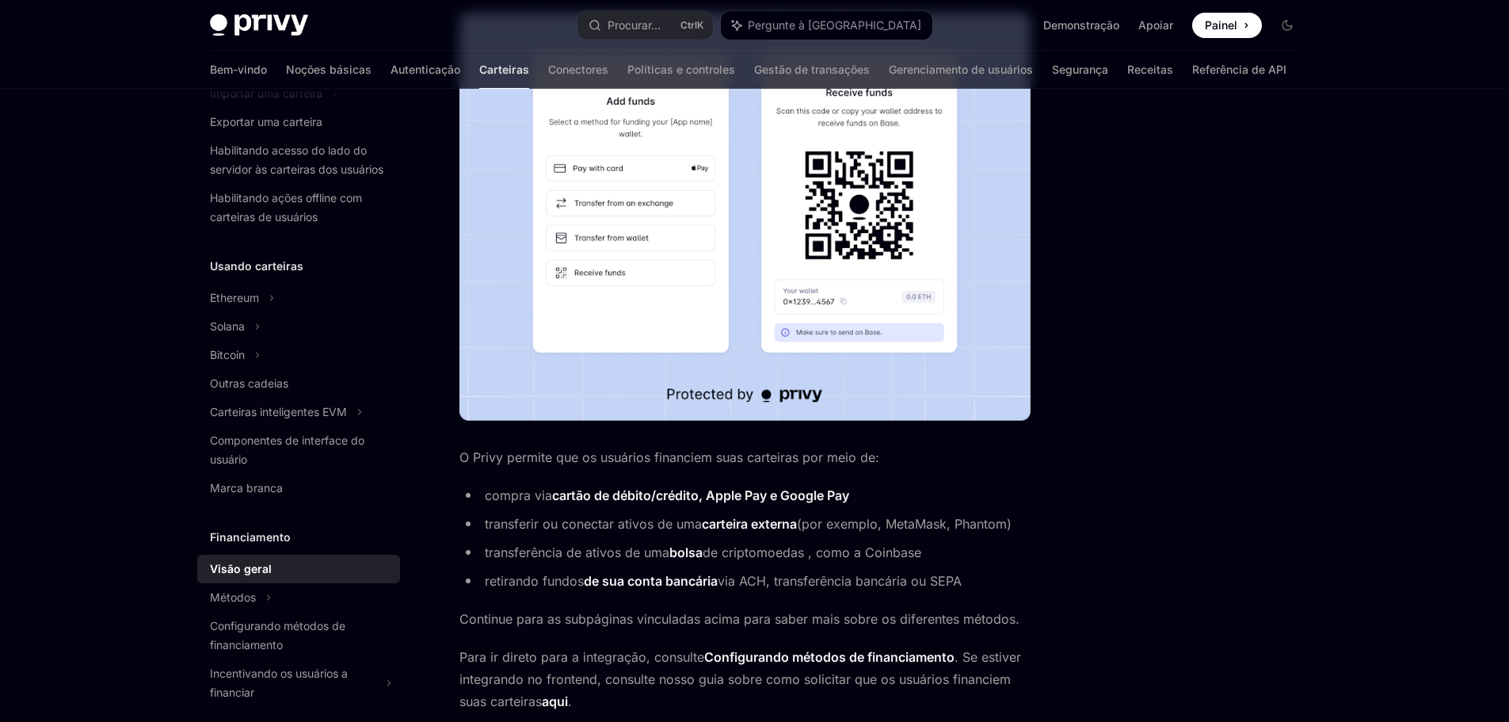
scroll to position [475, 0]
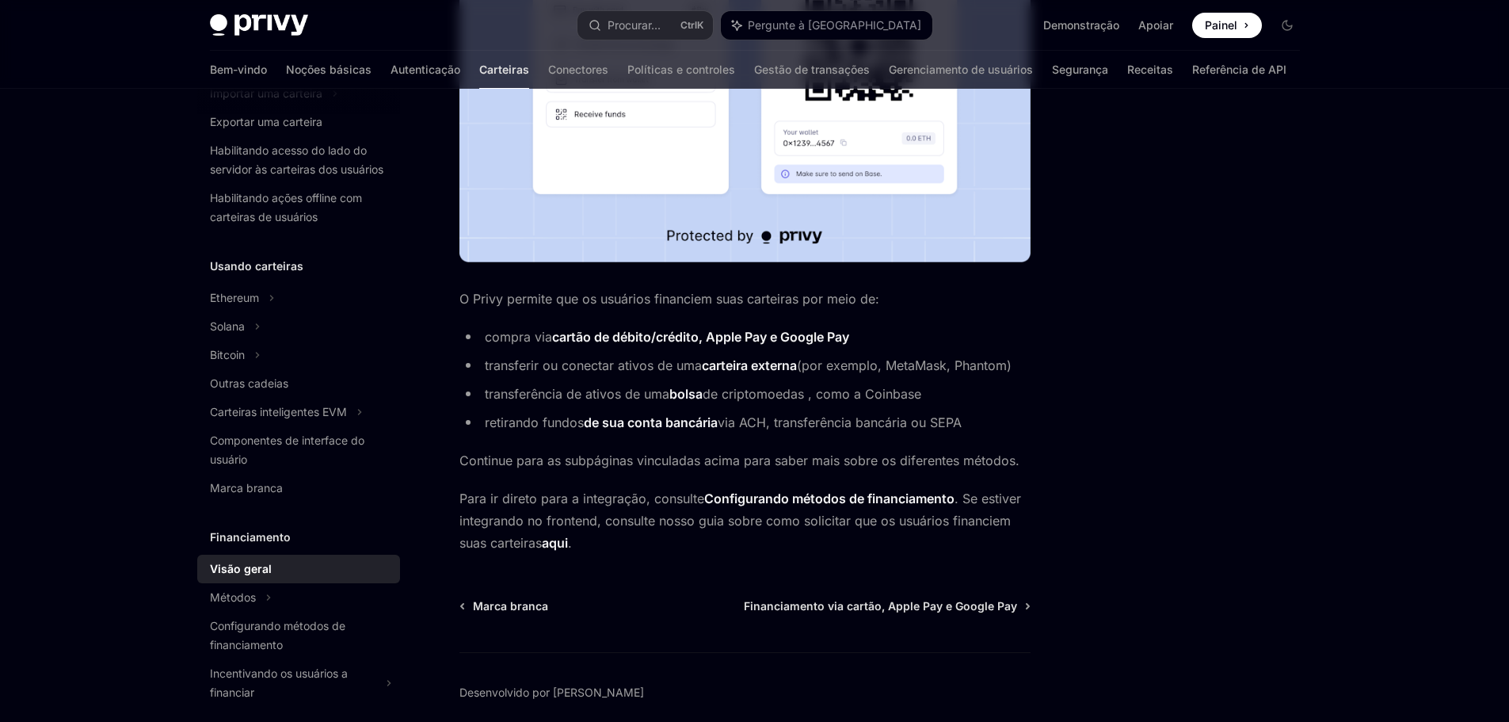
drag, startPoint x: 566, startPoint y: 432, endPoint x: 1037, endPoint y: 425, distance: 471.5
click at [1043, 425] on div "Financiamento Visão geral OpenAI Abrir no ChatGPT OpenAI Abrir no ChatGPT O Pri…" at bounding box center [755, 201] width 1116 height 1176
drag, startPoint x: 1024, startPoint y: 422, endPoint x: 976, endPoint y: 414, distance: 49.0
click at [1024, 421] on li "retirando fundos de sua conta bancária via ACH, transferência bancária ou SEPA" at bounding box center [745, 422] width 571 height 22
click at [559, 397] on font "transferência de ativos de uma" at bounding box center [577, 394] width 185 height 16
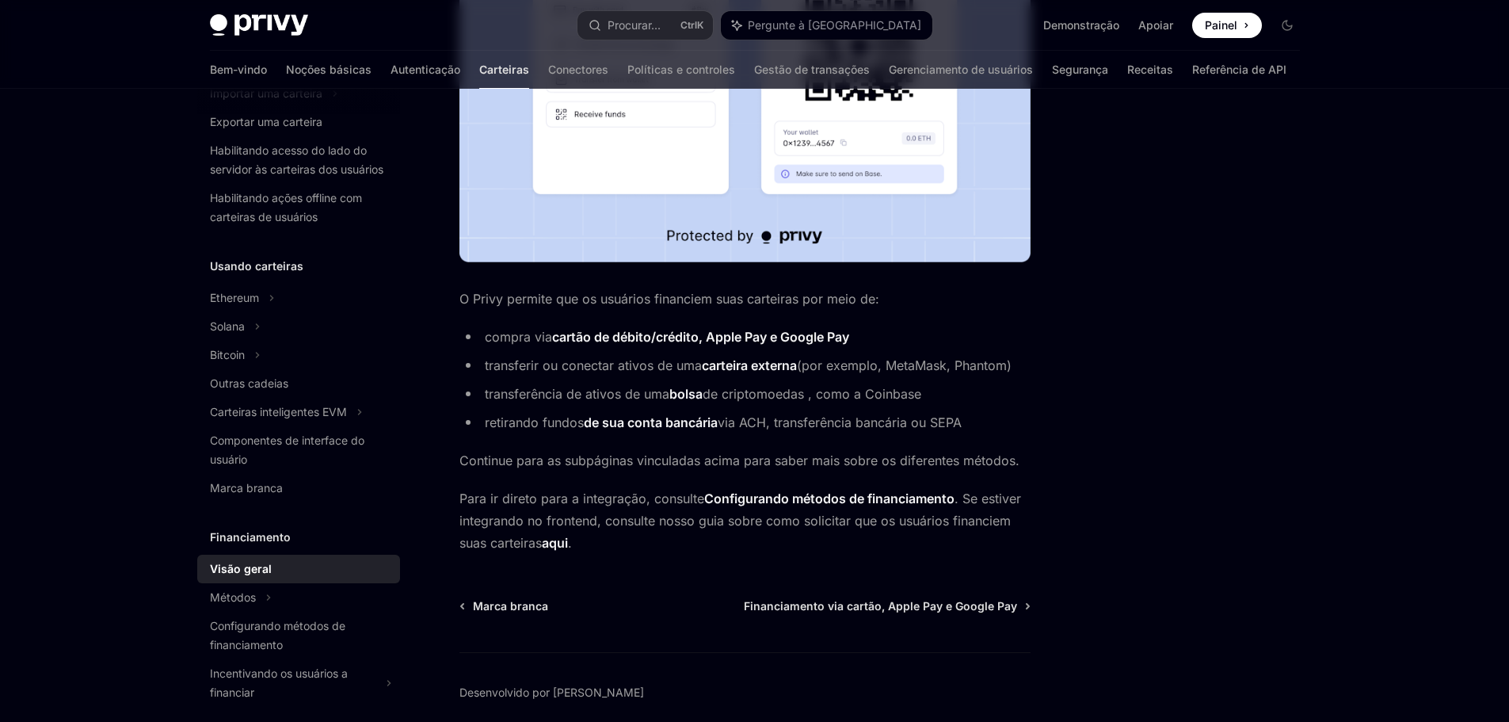
scroll to position [543, 0]
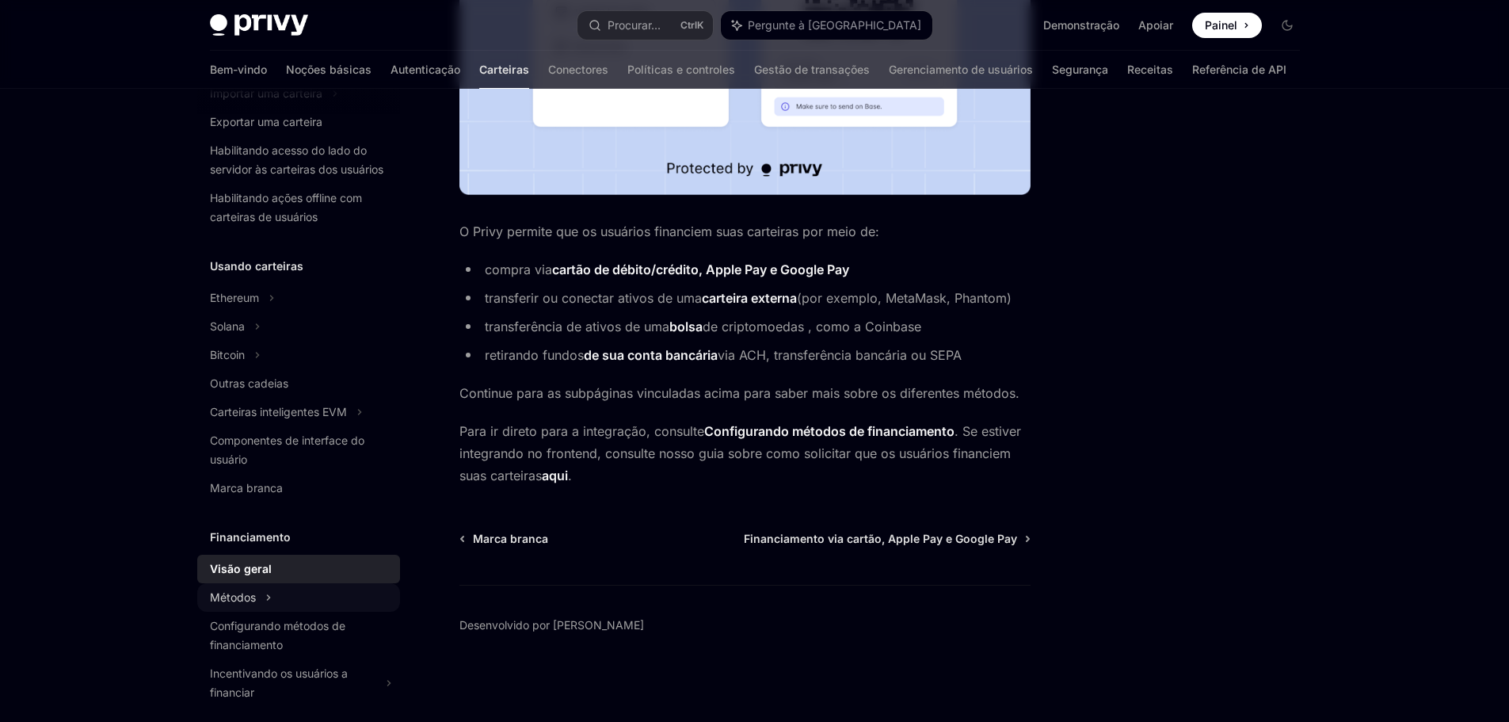
click at [279, 51] on div "Métodos" at bounding box center [298, 36] width 203 height 29
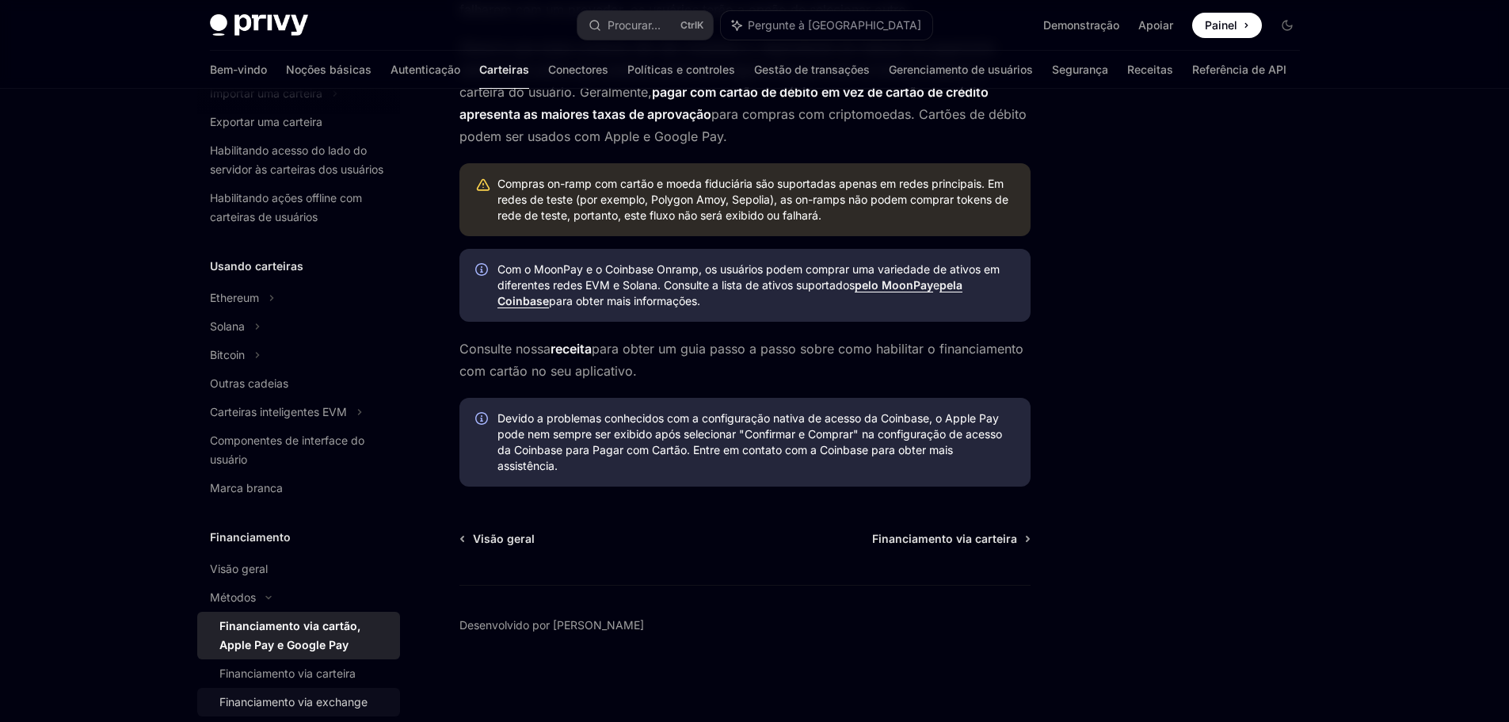
scroll to position [396, 0]
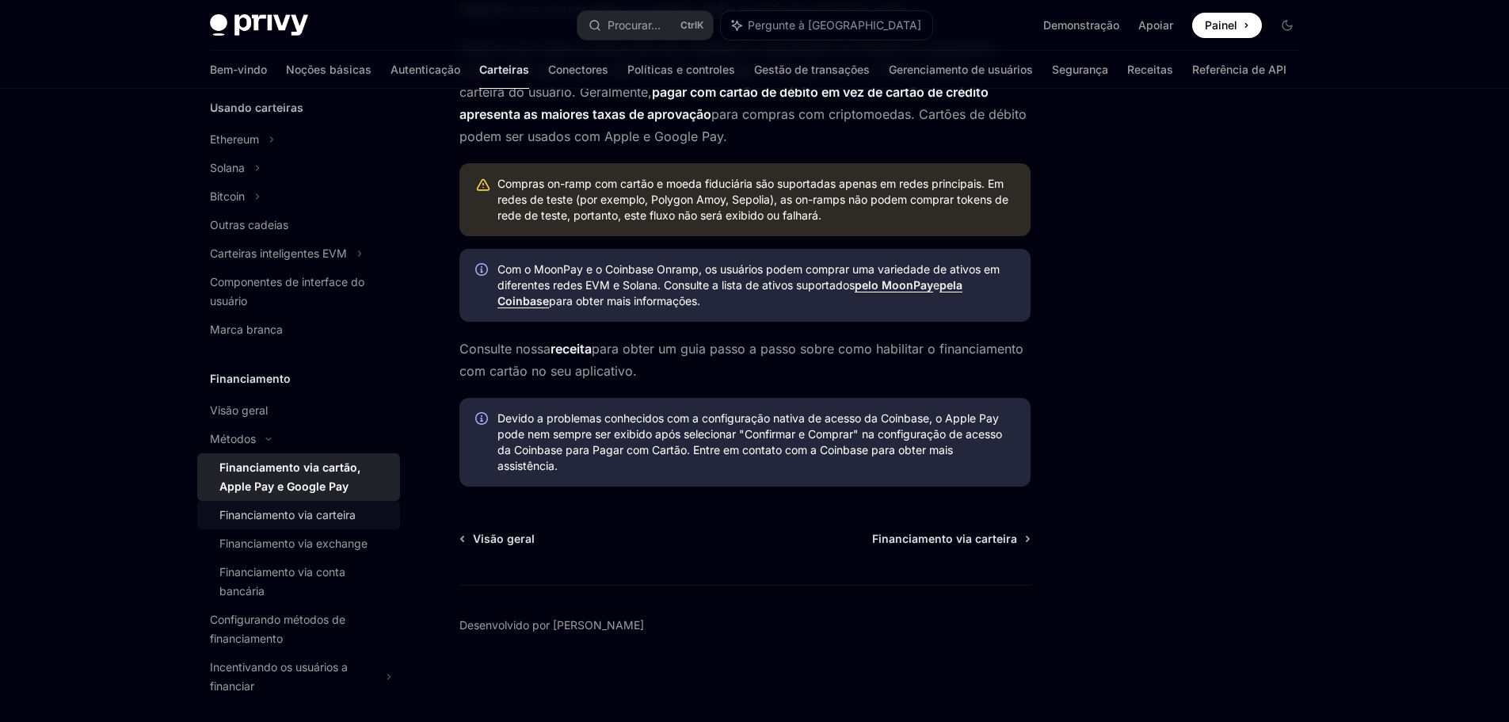
click at [298, 521] on font "Financiamento via carteira" at bounding box center [287, 514] width 136 height 13
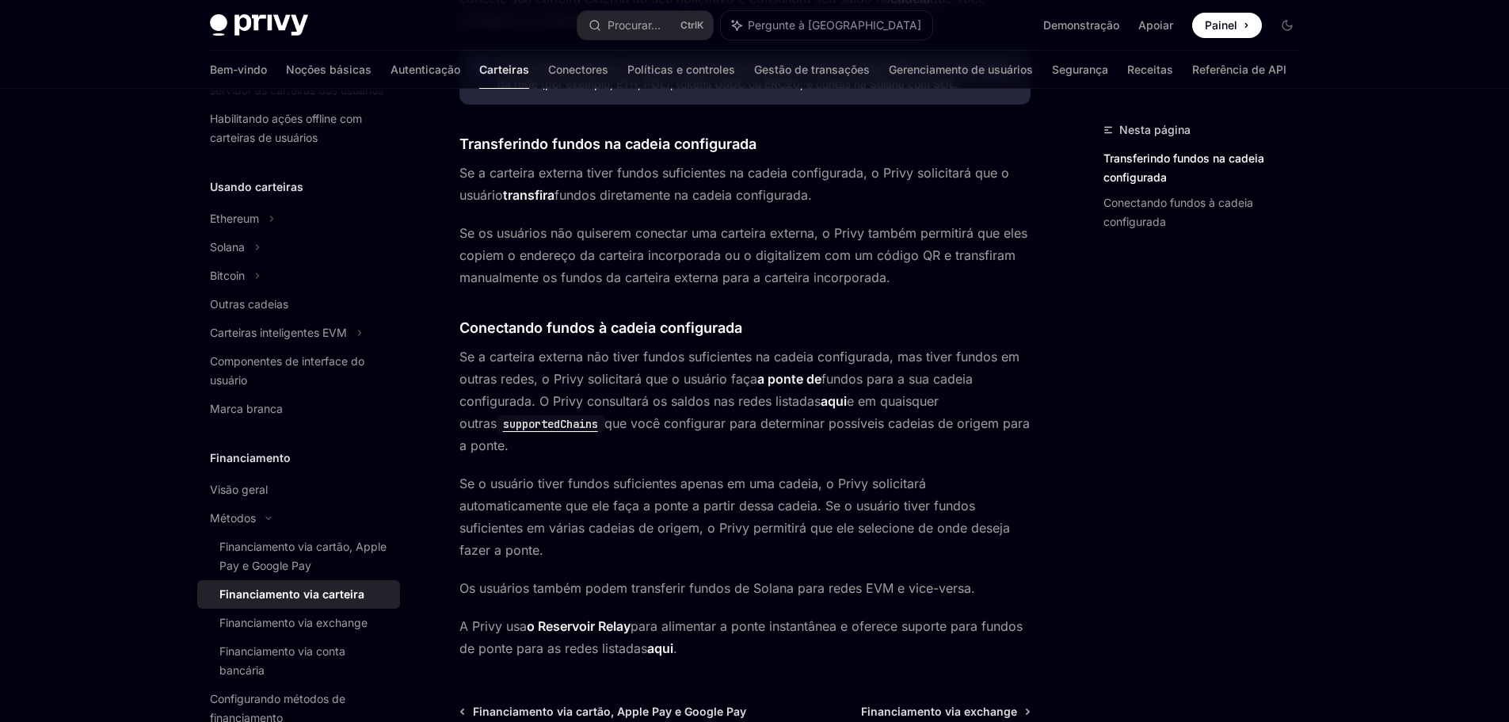
scroll to position [396, 0]
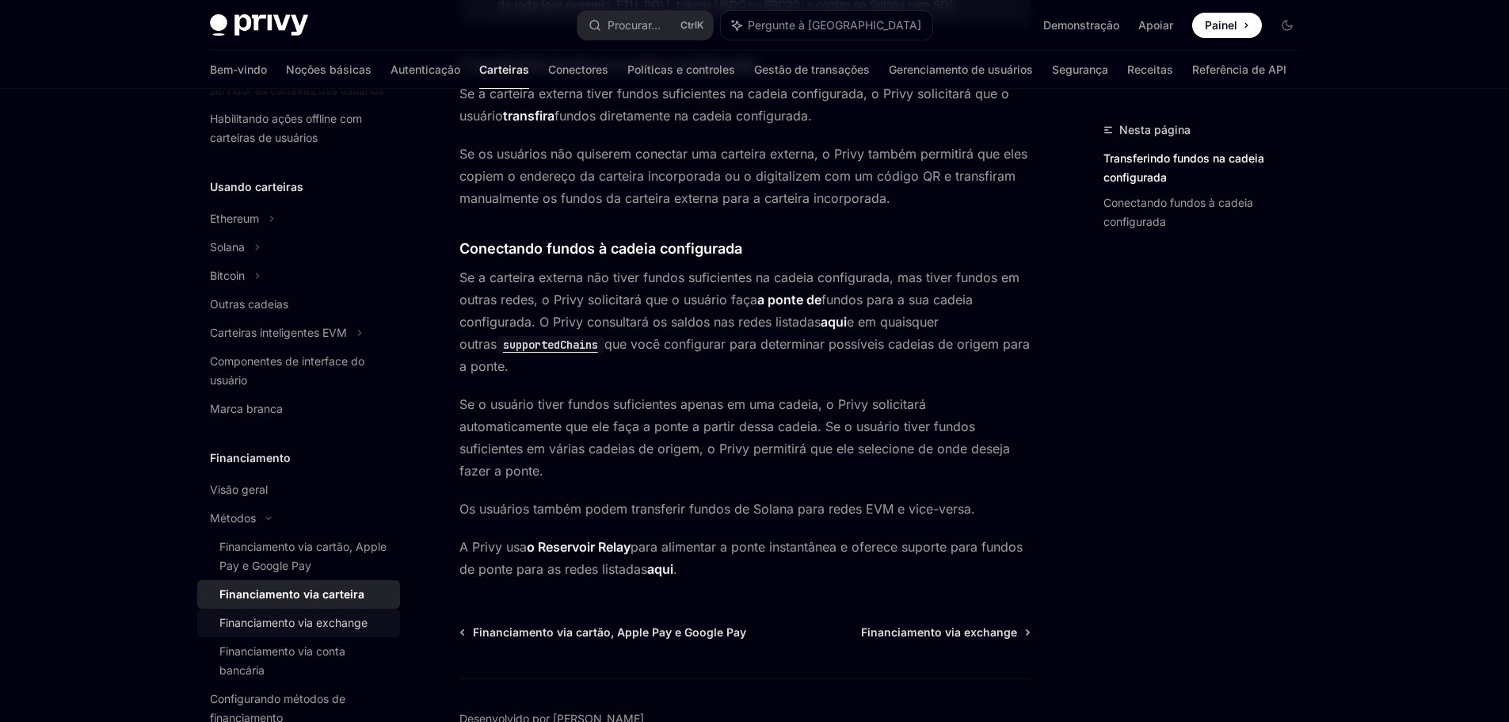
click at [354, 629] on font "Financiamento via exchange" at bounding box center [293, 622] width 148 height 13
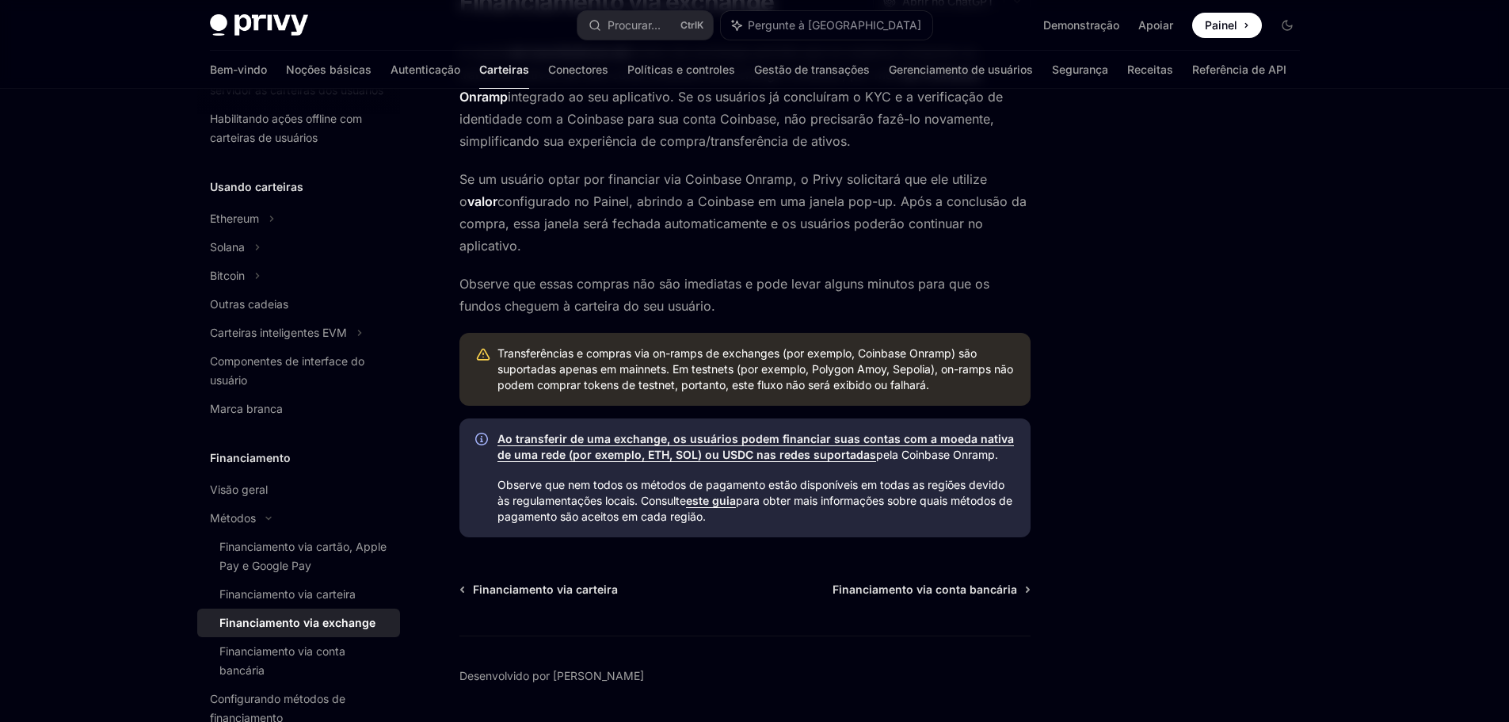
scroll to position [475, 0]
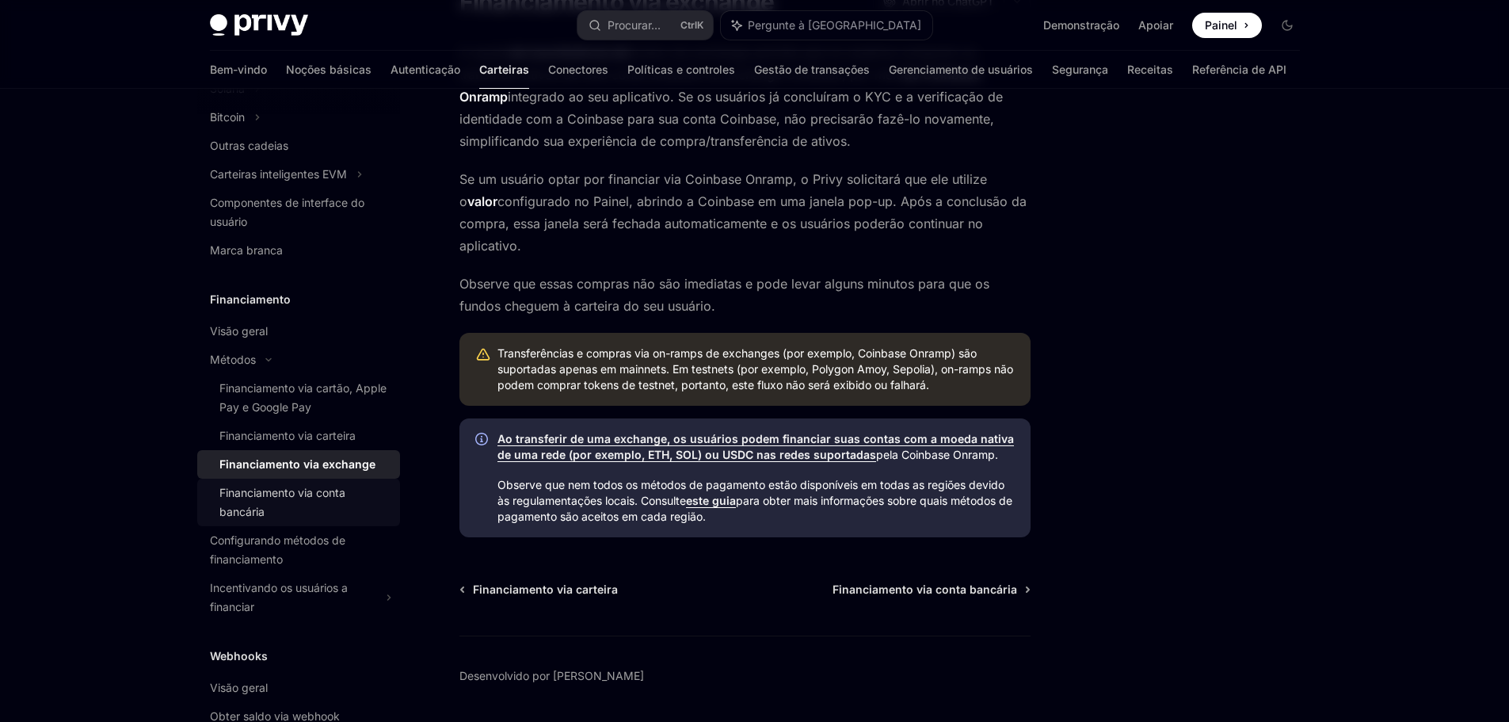
click at [346, 521] on div "Financiamento via conta bancária" at bounding box center [304, 502] width 171 height 38
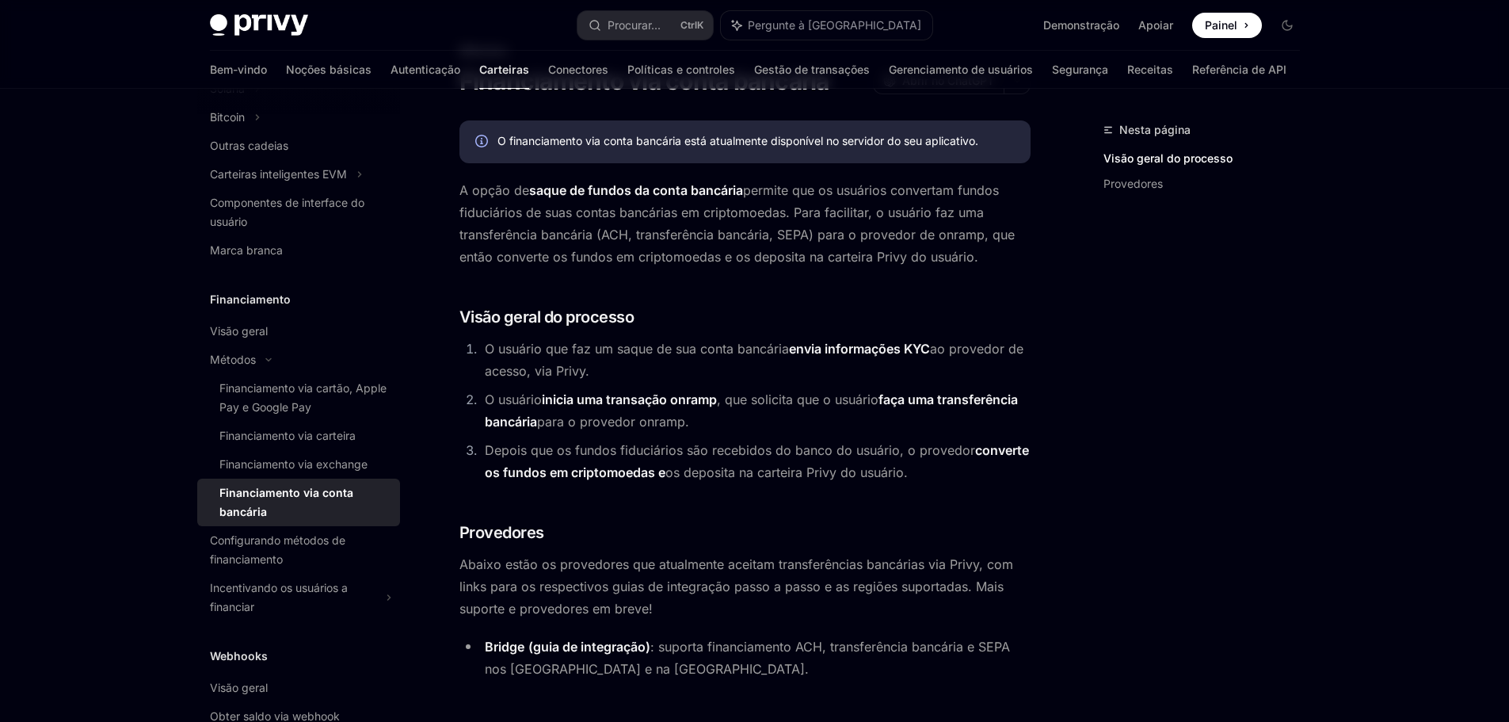
scroll to position [158, 0]
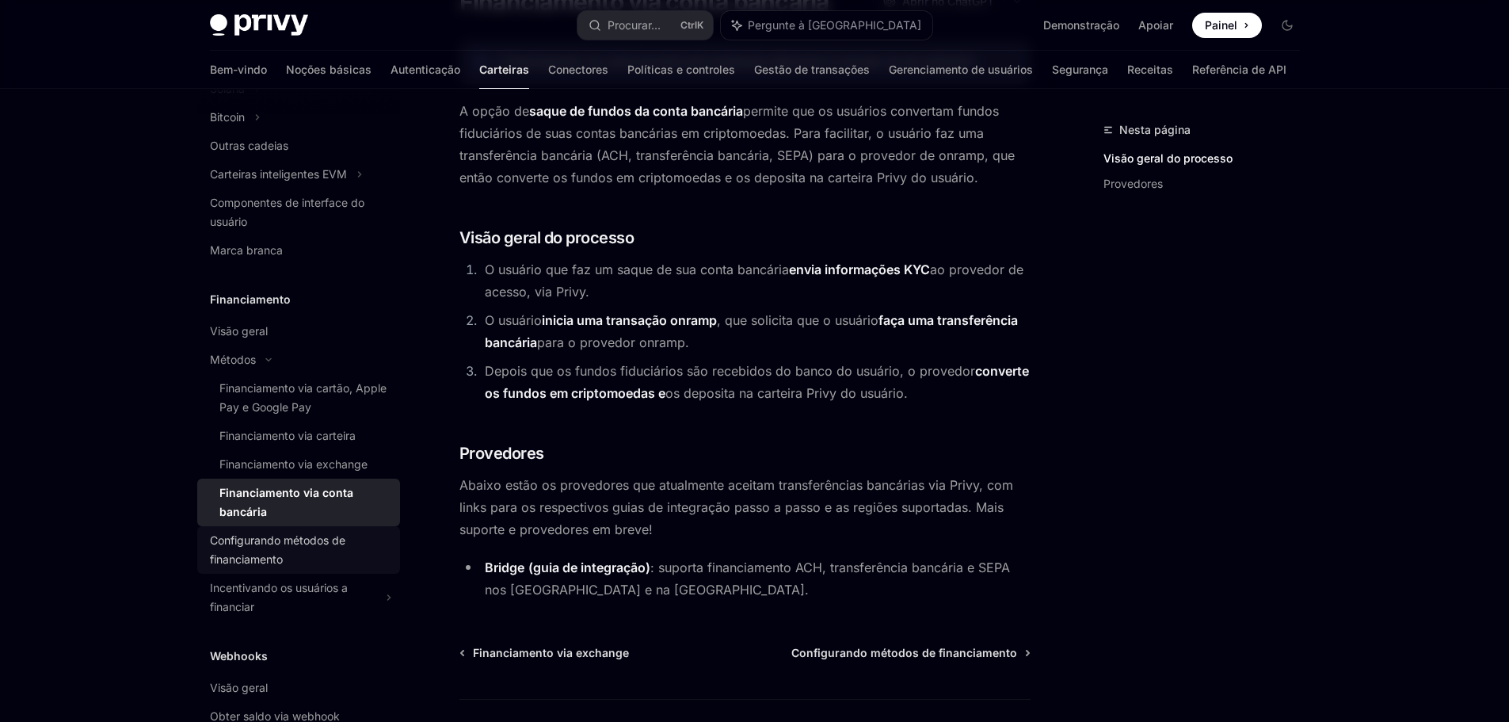
click at [307, 555] on font "Configurando métodos de financiamento" at bounding box center [277, 549] width 135 height 32
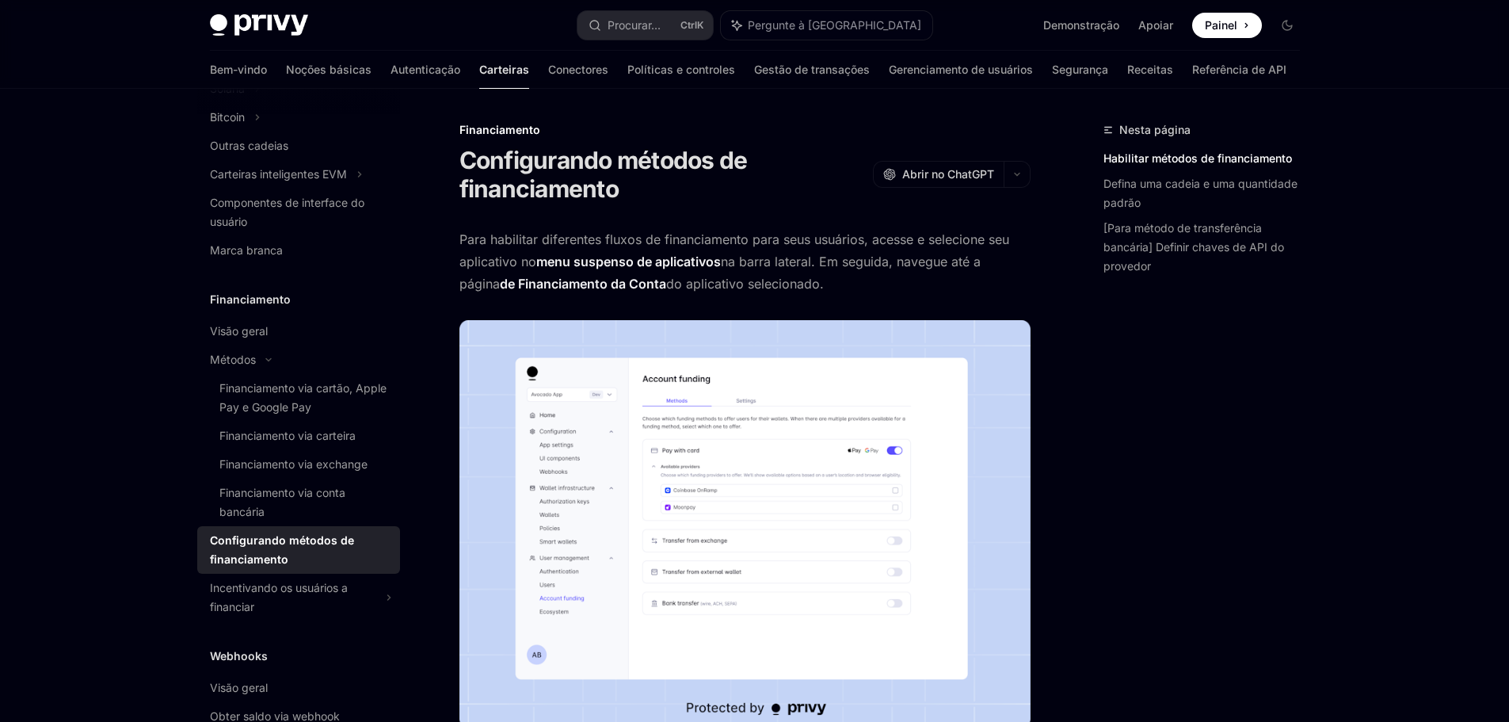
click at [708, 544] on img at bounding box center [745, 524] width 571 height 408
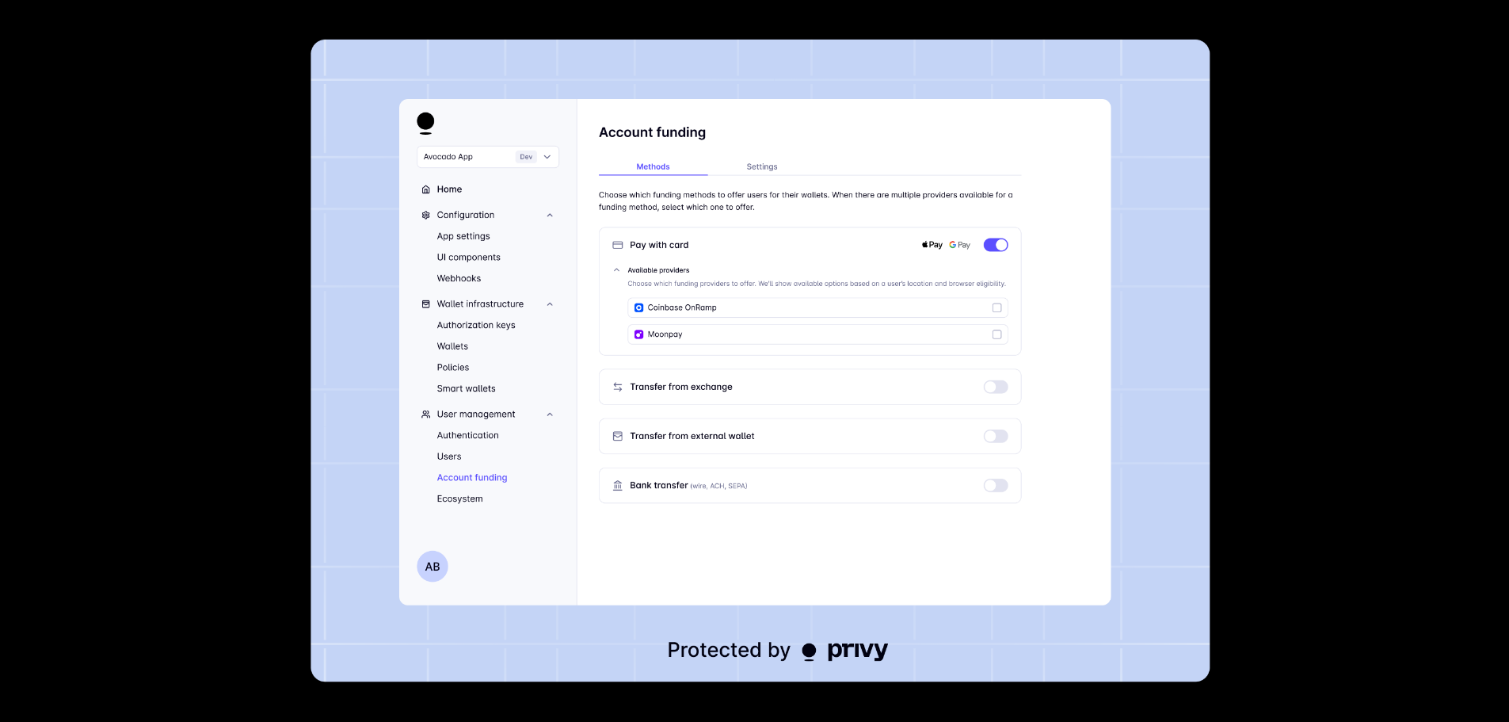
click at [660, 311] on img at bounding box center [761, 361] width 900 height 643
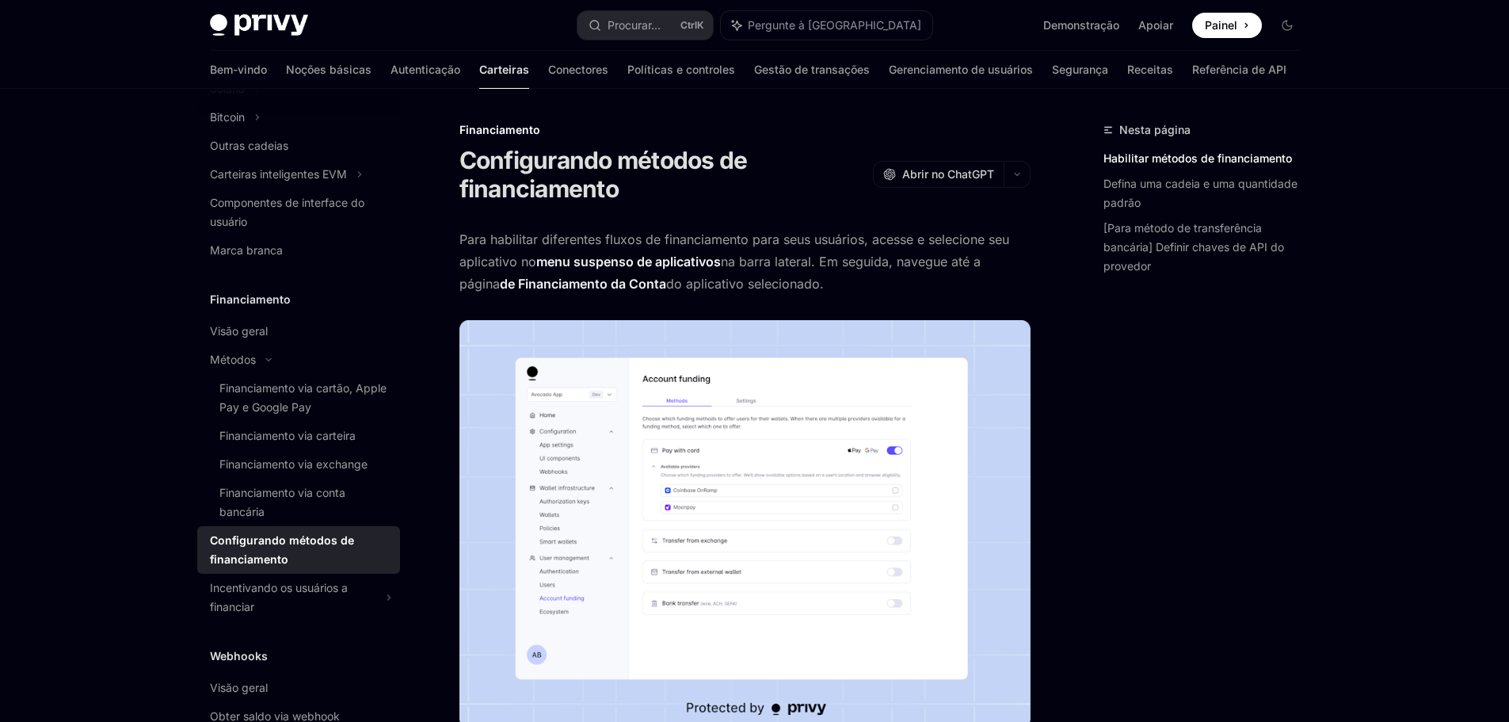
click at [620, 462] on img at bounding box center [745, 524] width 571 height 408
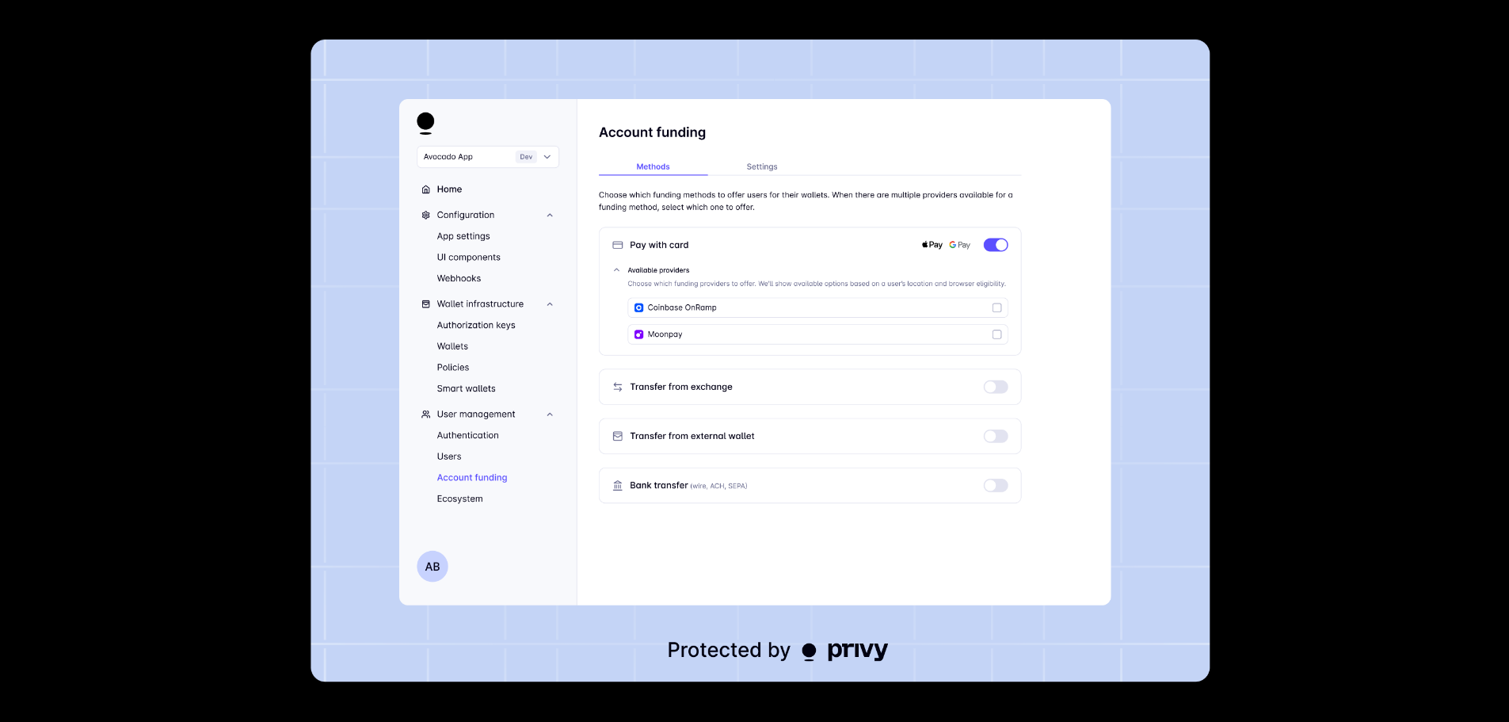
click at [1318, 407] on div at bounding box center [754, 361] width 1509 height 722
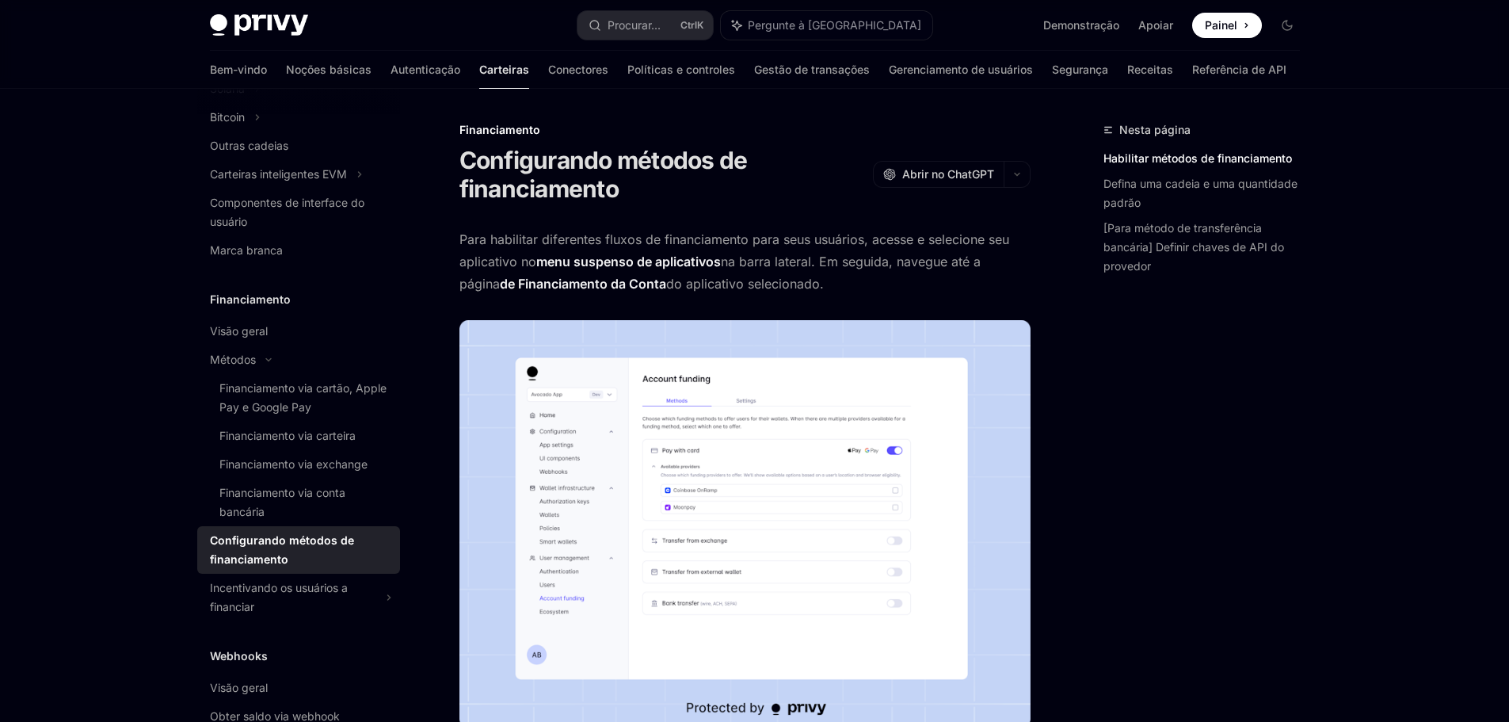
drag, startPoint x: 525, startPoint y: 236, endPoint x: 830, endPoint y: 281, distance: 307.6
click at [830, 281] on span "Para habilitar diferentes fluxos de financiamento para seus usuários, acesse e …" at bounding box center [745, 261] width 571 height 67
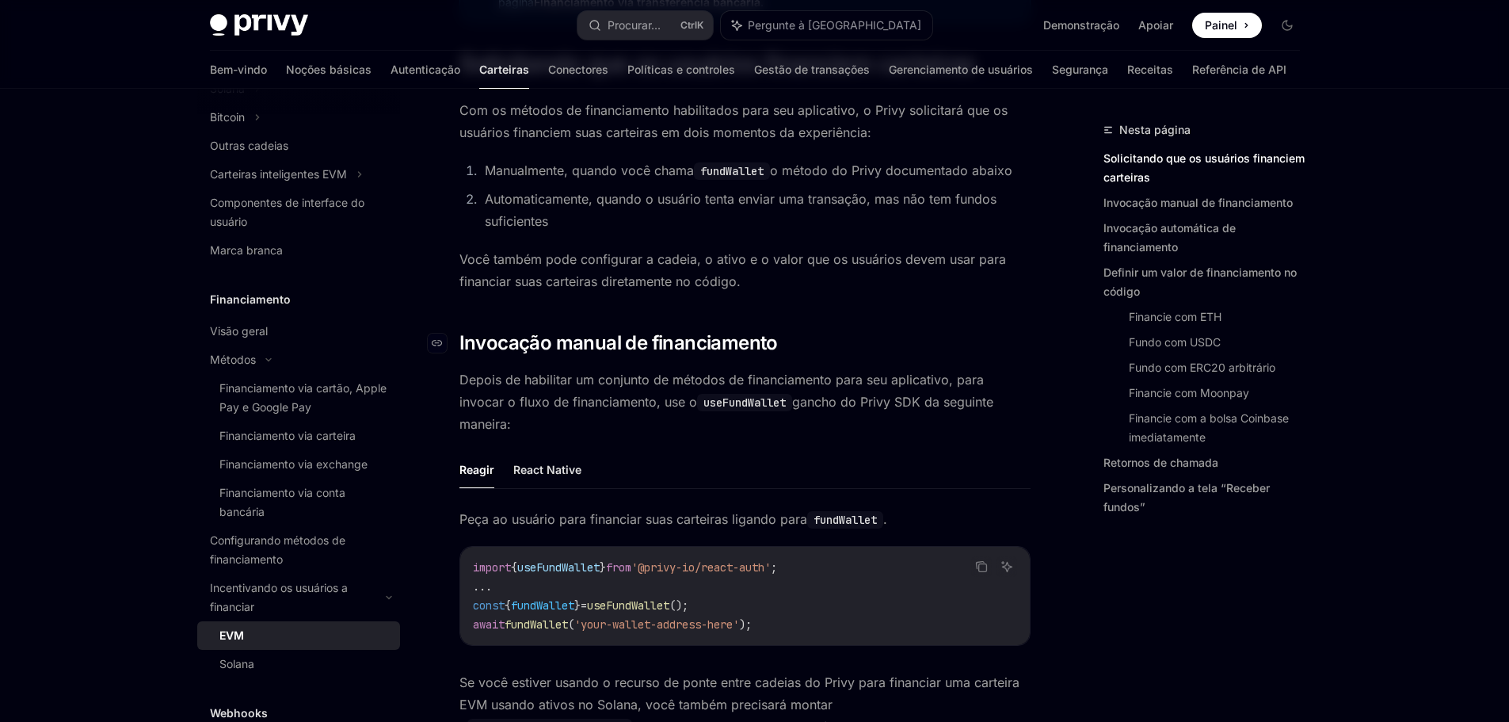
scroll to position [252, 0]
click at [654, 509] on font "Peça ao usuário para financiar suas carteiras ligando para" at bounding box center [634, 517] width 348 height 16
click at [700, 405] on code "useFundWallet" at bounding box center [744, 400] width 95 height 17
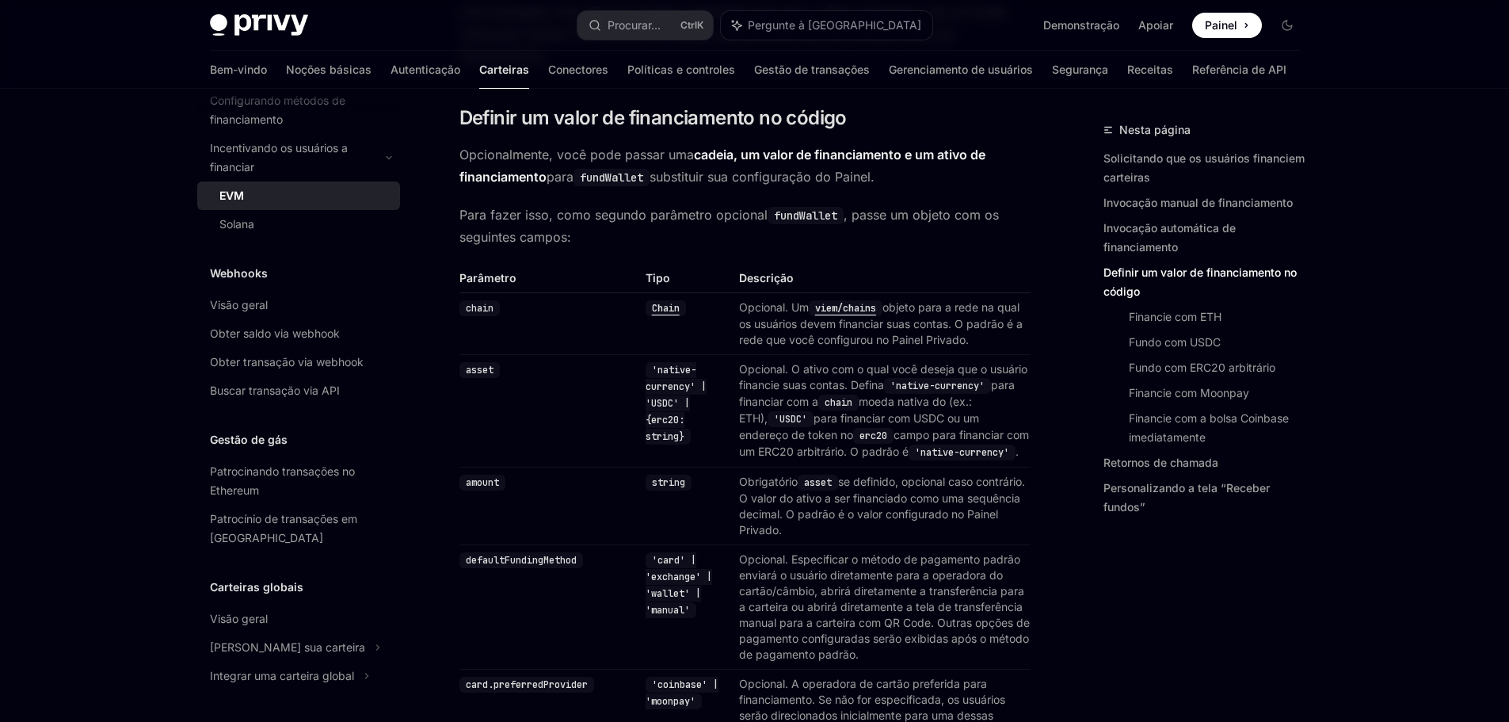
scroll to position [1765, 0]
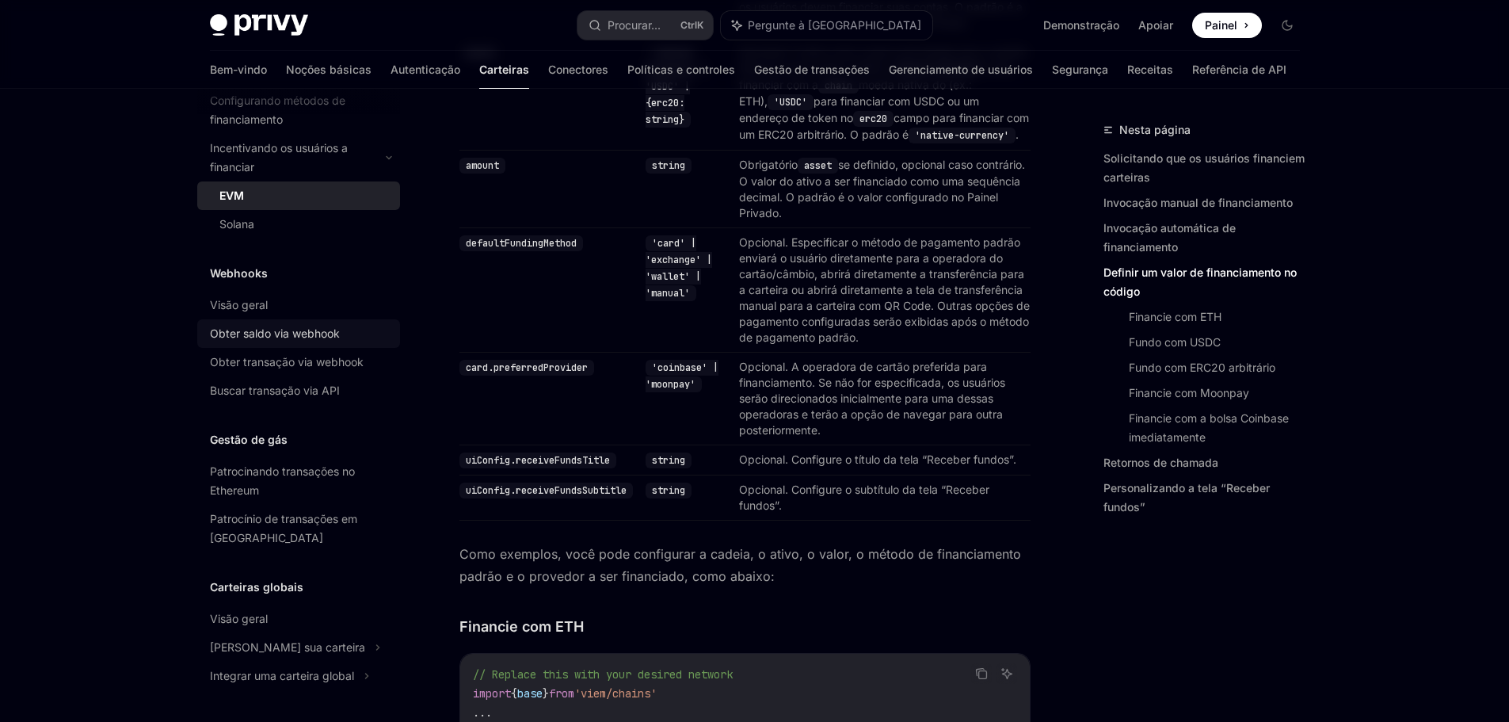
click at [237, 339] on font "Obter saldo via webhook" at bounding box center [275, 332] width 130 height 13
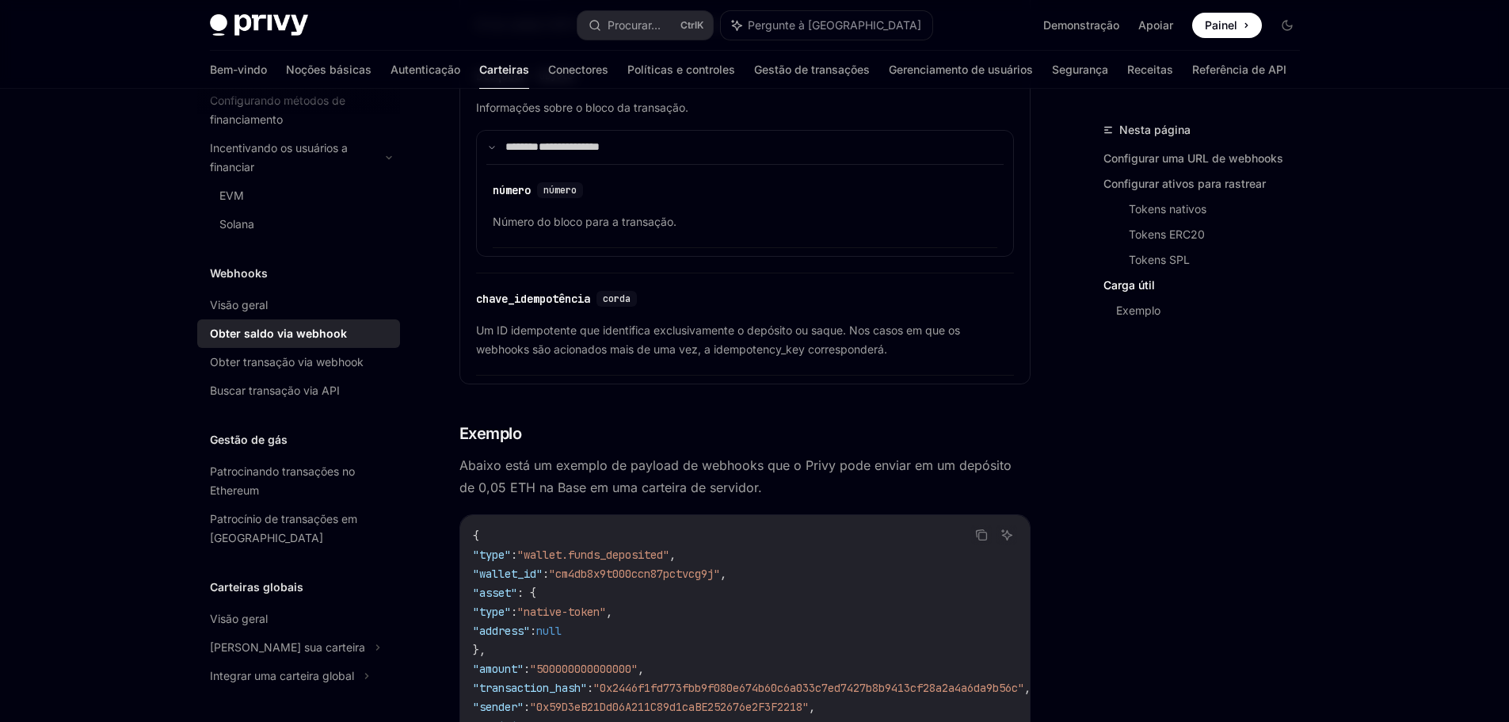
scroll to position [2852, 0]
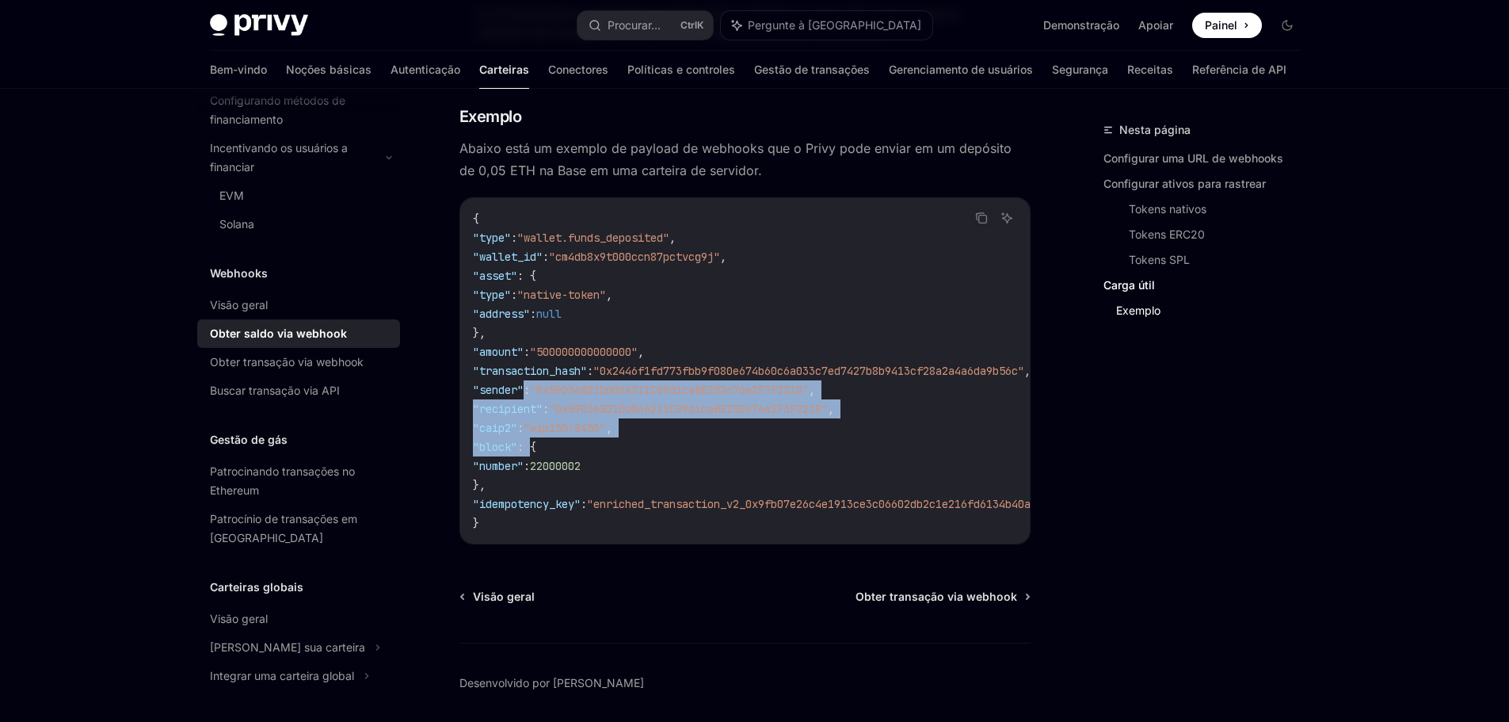
drag, startPoint x: 523, startPoint y: 384, endPoint x: 549, endPoint y: 452, distance: 73.0
click at [549, 452] on code "{ "type" : "wallet.funds_deposited" , "wallet_id" : "cm4db8x9t000ccn87pctvcg9j"…" at bounding box center [850, 370] width 754 height 323
click at [536, 452] on span ": {" at bounding box center [526, 447] width 19 height 14
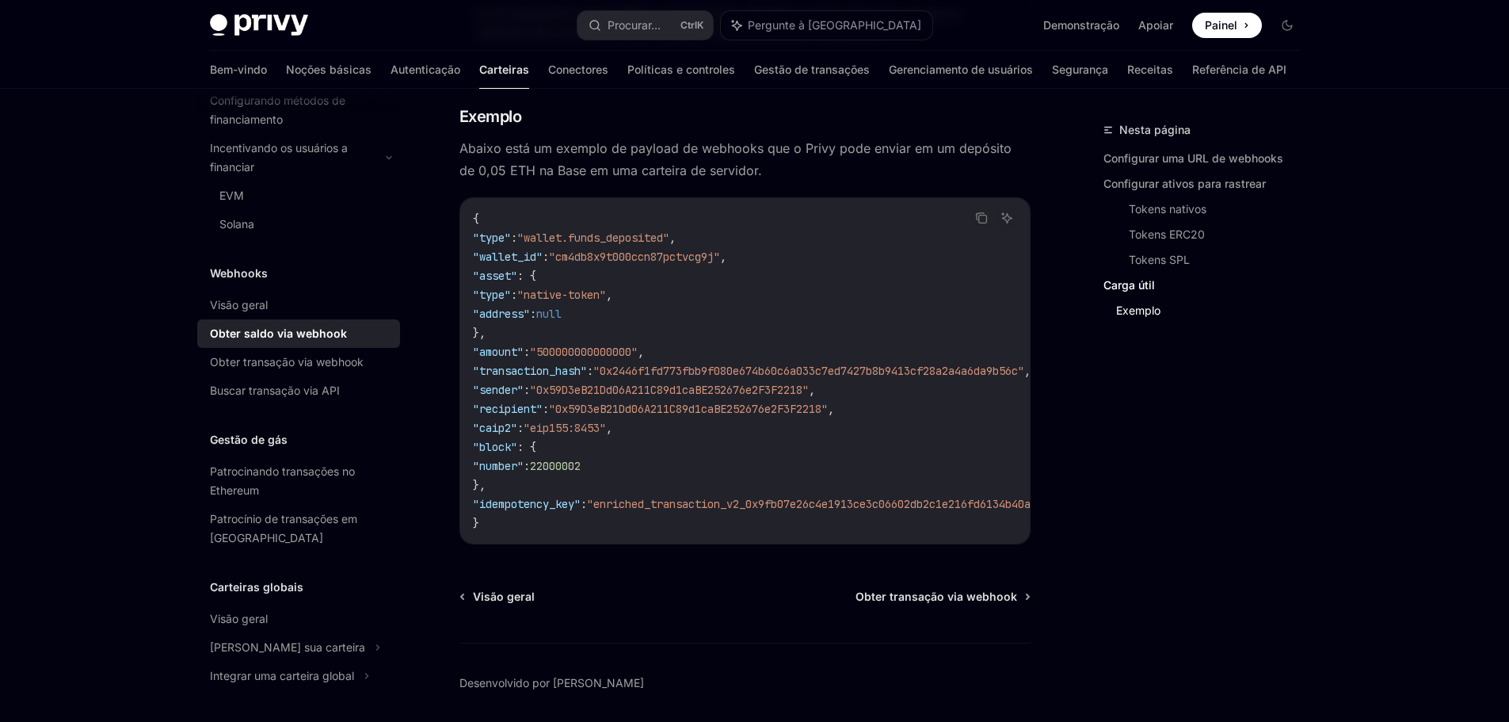
click at [598, 480] on code "{ "type" : "wallet.funds_deposited" , "wallet_id" : "cm4db8x9t000ccn87pctvcg9j"…" at bounding box center [850, 370] width 754 height 323
drag, startPoint x: 580, startPoint y: 472, endPoint x: 632, endPoint y: 479, distance: 52.7
click at [617, 477] on code "{ "type" : "wallet.funds_deposited" , "wallet_id" : "cm4db8x9t000ccn87pctvcg9j"…" at bounding box center [850, 370] width 754 height 323
click at [635, 479] on code "{ "type" : "wallet.funds_deposited" , "wallet_id" : "cm4db8x9t000ccn87pctvcg9j"…" at bounding box center [850, 370] width 754 height 323
drag, startPoint x: 501, startPoint y: 503, endPoint x: 635, endPoint y: 507, distance: 134.0
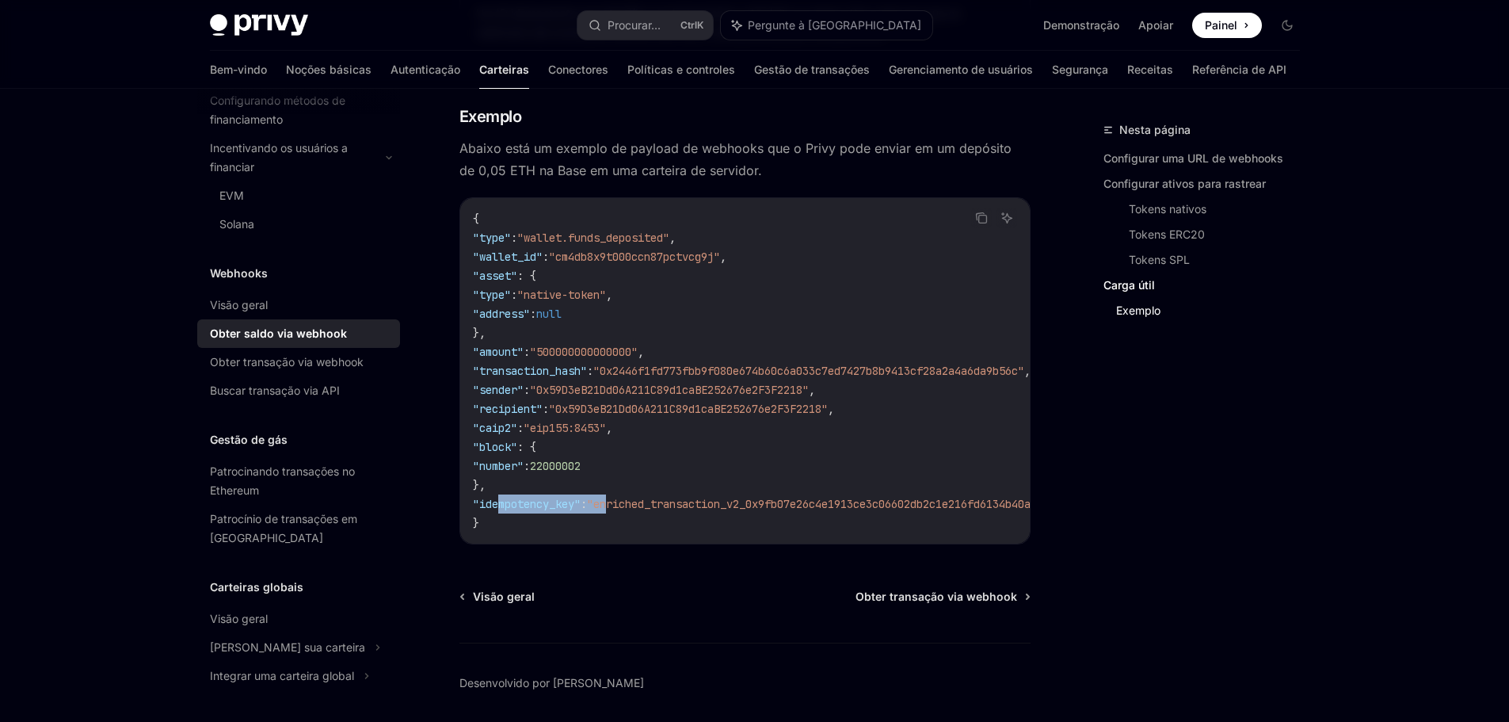
click at [635, 507] on span ""idempotency_key" : "enriched_transaction_v2_0x9fb07e26c4e1913ce3c06602db2c1e21…" at bounding box center [831, 504] width 716 height 14
click at [654, 502] on span ""enriched_transaction_v2_0x9fb07e26c4e1913ce3c06602db2c1e216fd6134b40a03def699e…" at bounding box center [888, 504] width 602 height 14
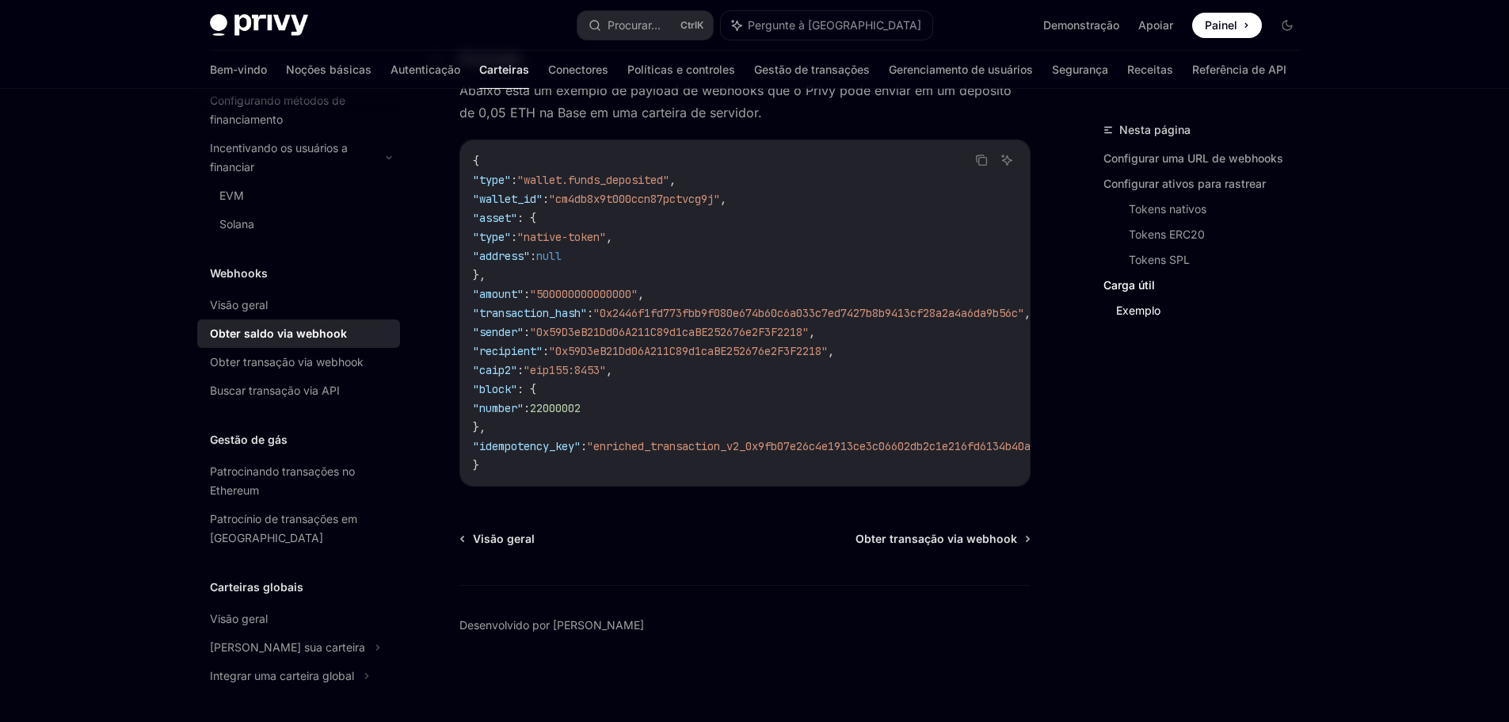
scroll to position [2441, 0]
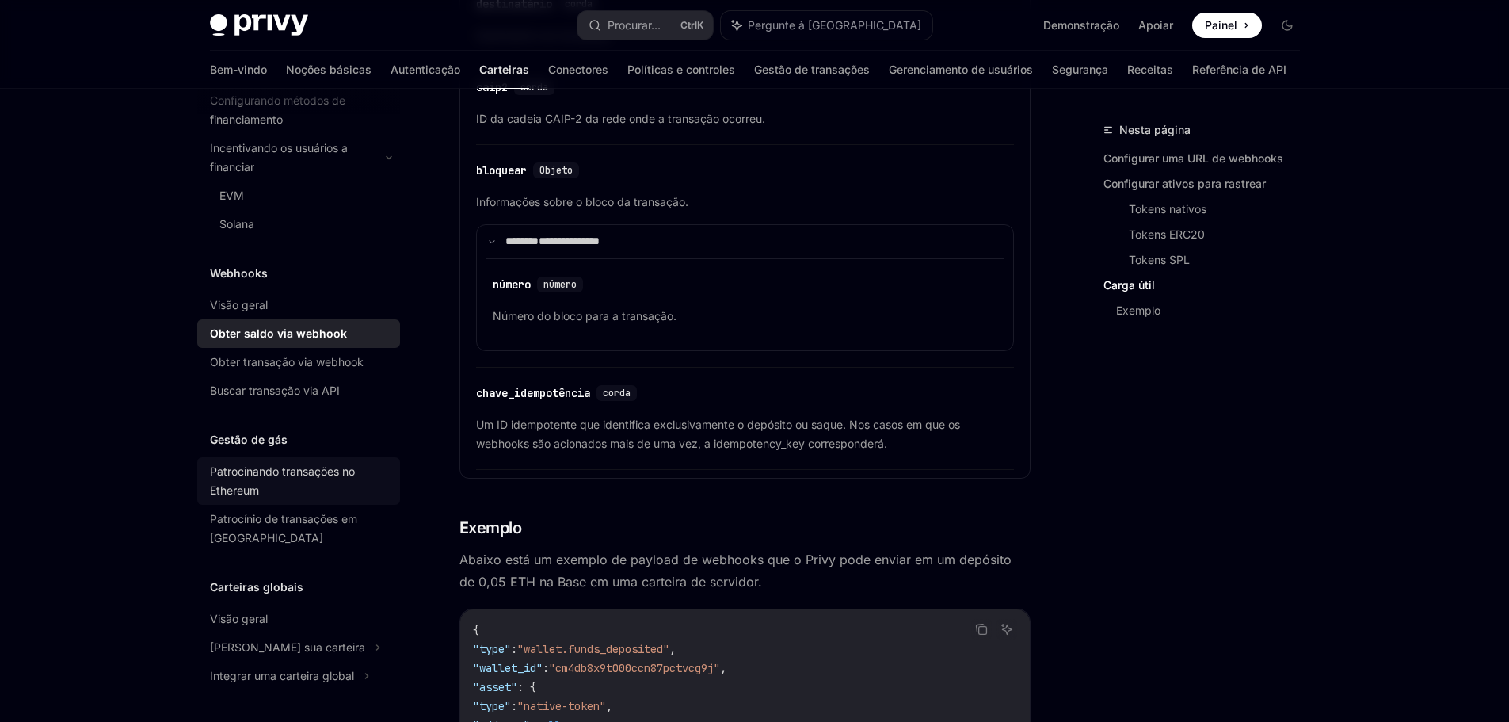
click at [322, 492] on div "Patrocinando transações no Ethereum" at bounding box center [300, 481] width 181 height 38
type textarea "*"
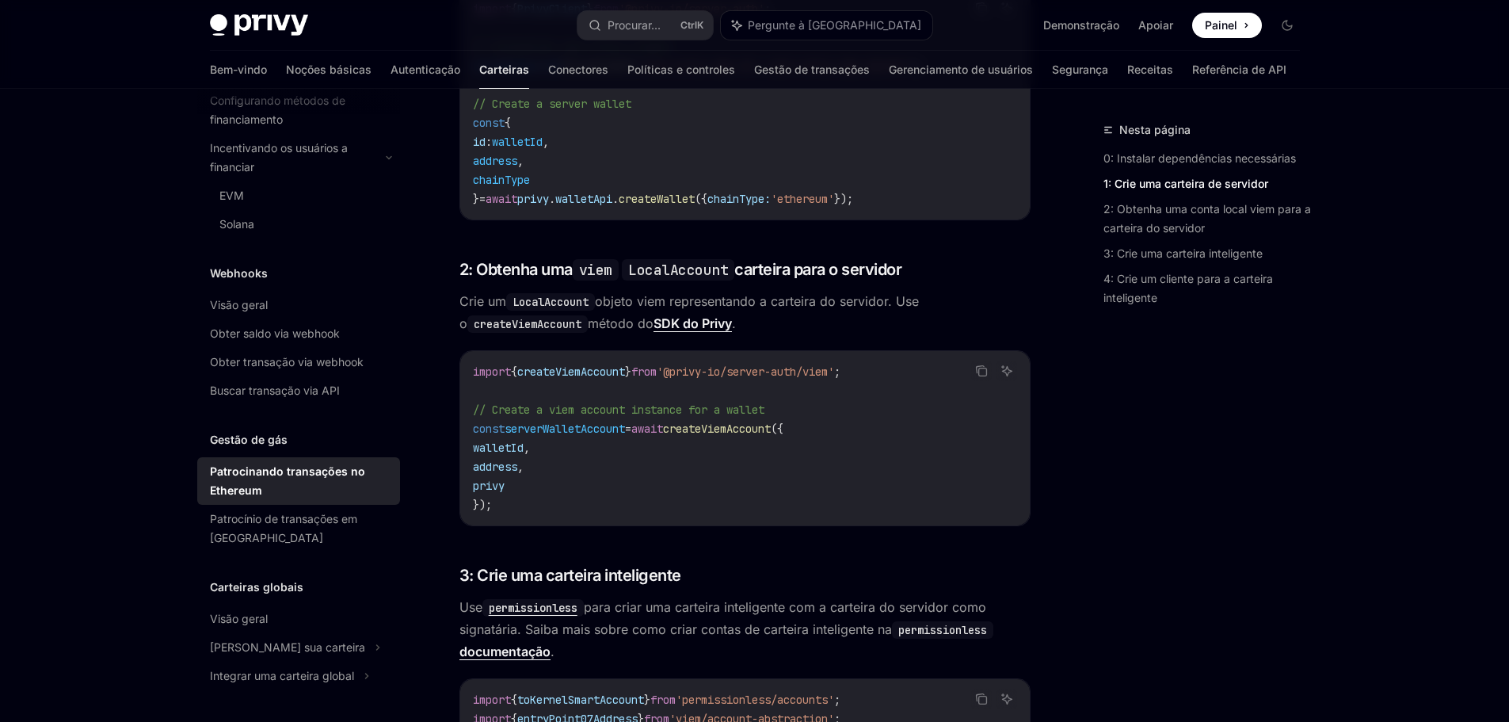
scroll to position [1109, 0]
